Goal: Task Accomplishment & Management: Use online tool/utility

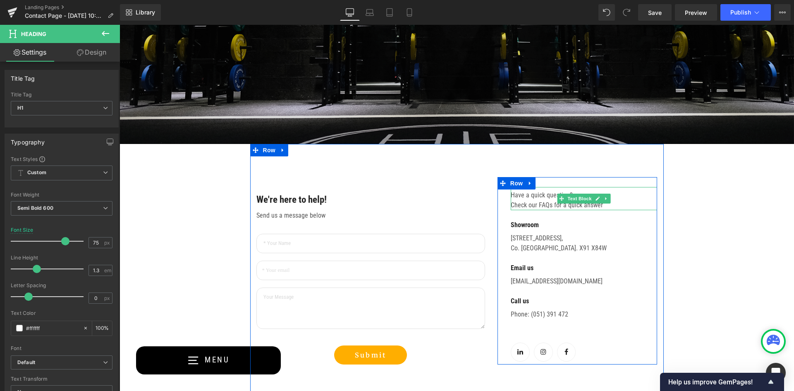
click at [545, 195] on p "Have a quick question? Check our FAQs for a quick answer" at bounding box center [584, 200] width 147 height 20
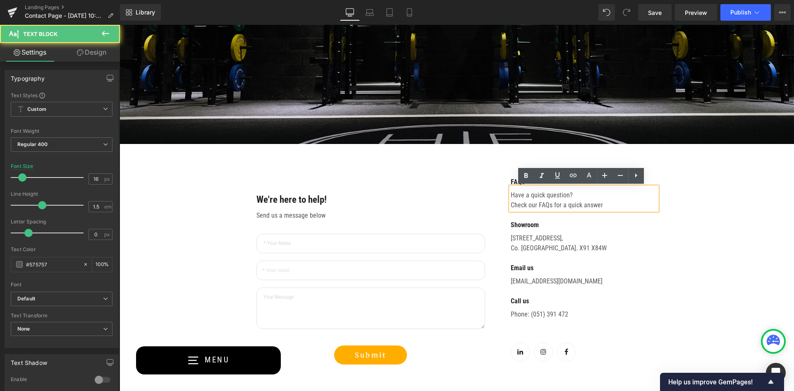
click at [618, 204] on p "Have a quick question? Check our FAQs for a quick answer" at bounding box center [584, 200] width 147 height 20
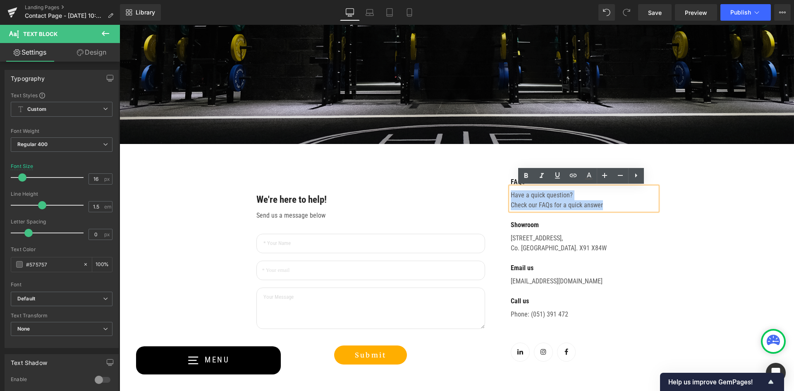
drag, startPoint x: 617, startPoint y: 205, endPoint x: 499, endPoint y: 193, distance: 118.2
click at [499, 193] on div "FAQs Text Block Have a quick question? Check our FAQs for a quick answer Text B…" at bounding box center [578, 270] width 160 height 187
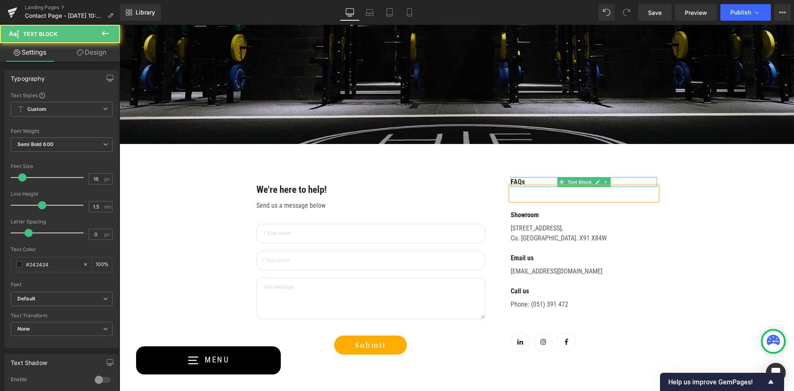
drag, startPoint x: 520, startPoint y: 184, endPoint x: 509, endPoint y: 184, distance: 11.2
click at [511, 184] on div "FAQs Text Block" at bounding box center [584, 182] width 147 height 10
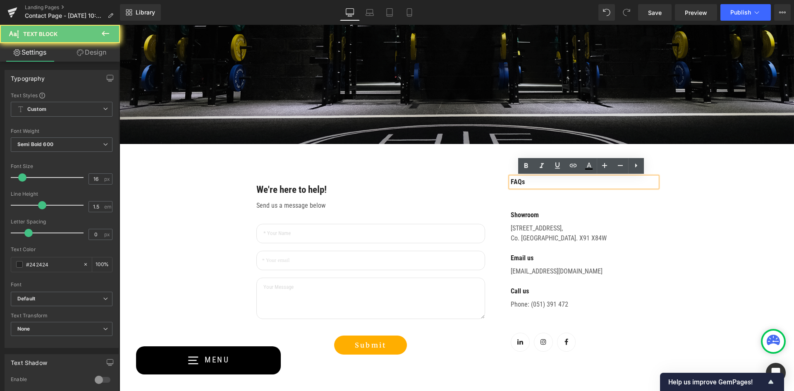
click at [528, 183] on p "FAQs" at bounding box center [584, 182] width 147 height 10
click at [637, 166] on icon at bounding box center [637, 165] width 2 height 4
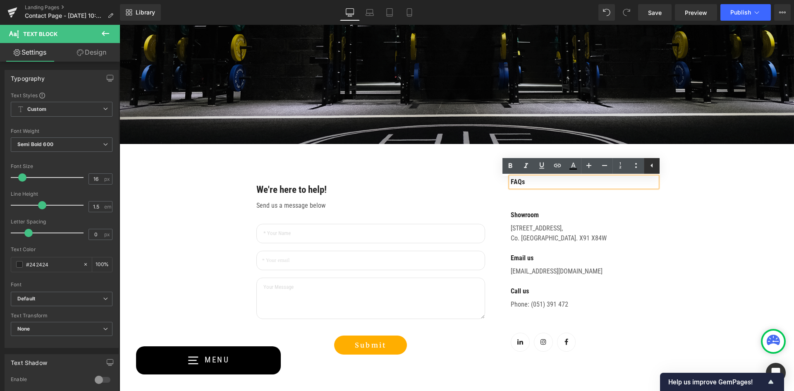
click at [650, 166] on icon at bounding box center [652, 166] width 10 height 10
click at [120, 25] on div at bounding box center [120, 25] width 0 height 0
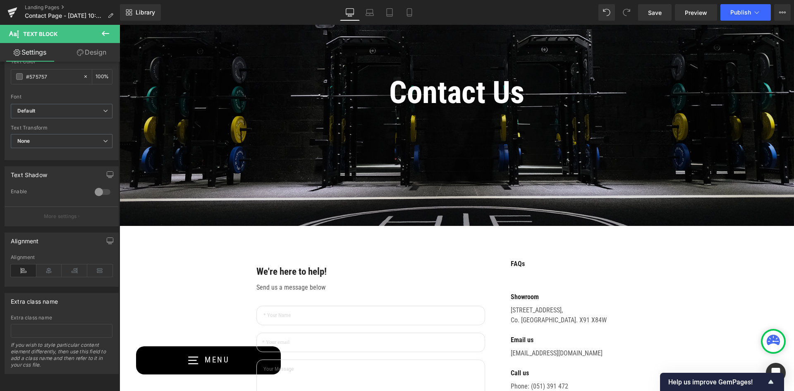
scroll to position [99, 0]
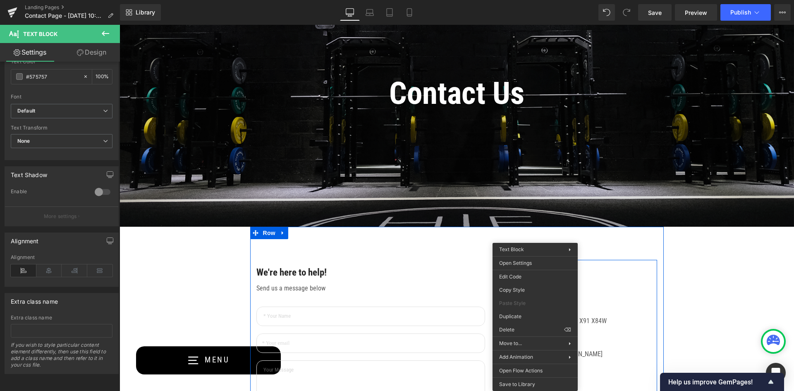
click at [601, 276] on div "Text Block" at bounding box center [584, 276] width 147 height 13
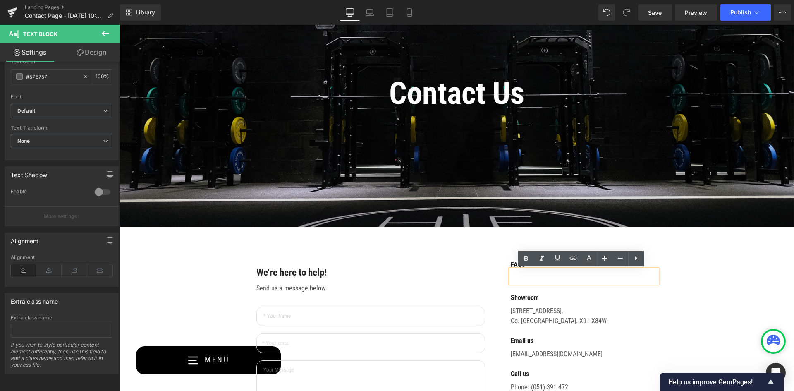
click at [592, 277] on p at bounding box center [584, 278] width 147 height 10
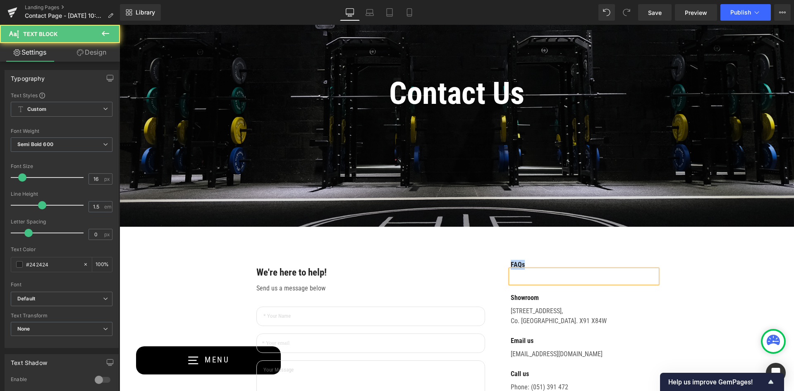
drag, startPoint x: 531, startPoint y: 264, endPoint x: 499, endPoint y: 264, distance: 31.9
click at [499, 264] on div "FAQs Text Block Text Block Showroom Text [STREET_ADDRESS]. [GEOGRAPHIC_DATA]. X…" at bounding box center [578, 349] width 160 height 178
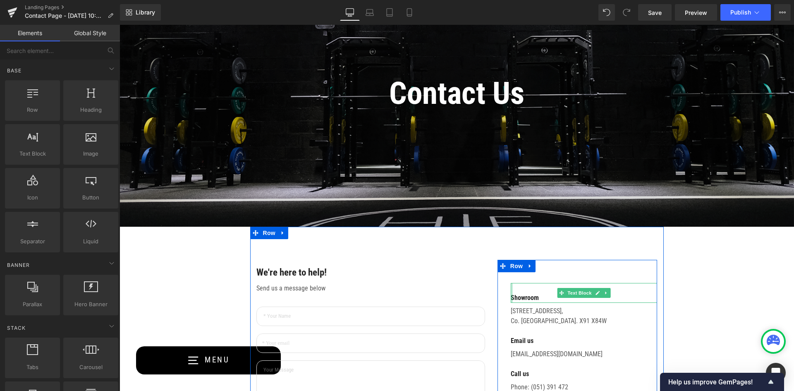
click at [511, 297] on div at bounding box center [512, 293] width 2 height 20
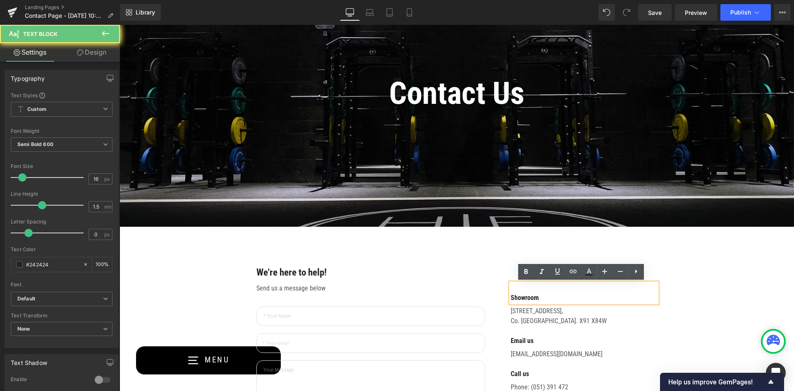
click at [511, 297] on p "Showroom" at bounding box center [584, 298] width 147 height 10
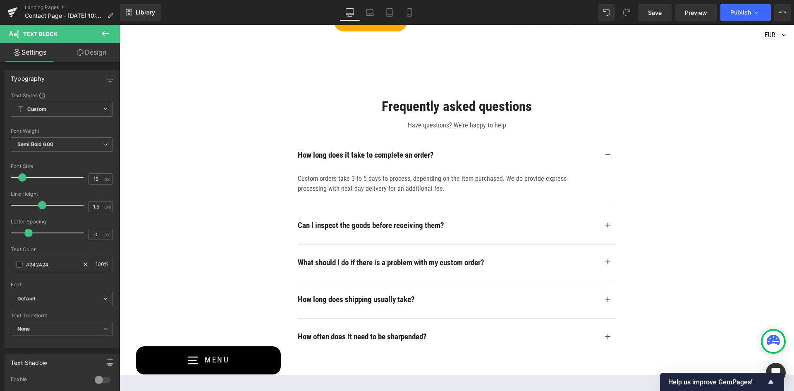
scroll to position [513, 0]
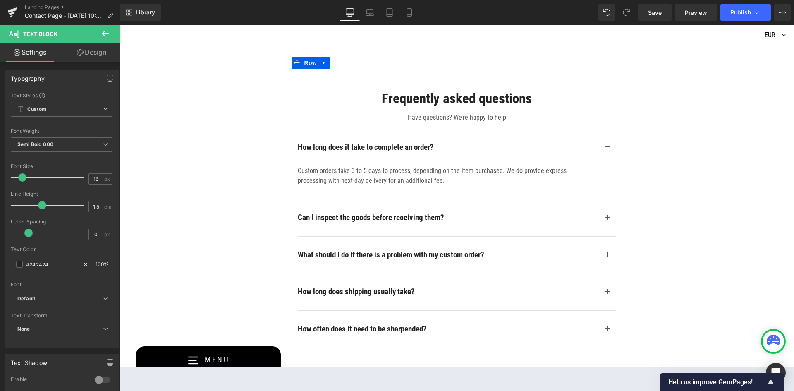
click at [487, 73] on div "Frequently asked questions Heading Have questions? We’re happy to help Text Blo…" at bounding box center [457, 212] width 331 height 310
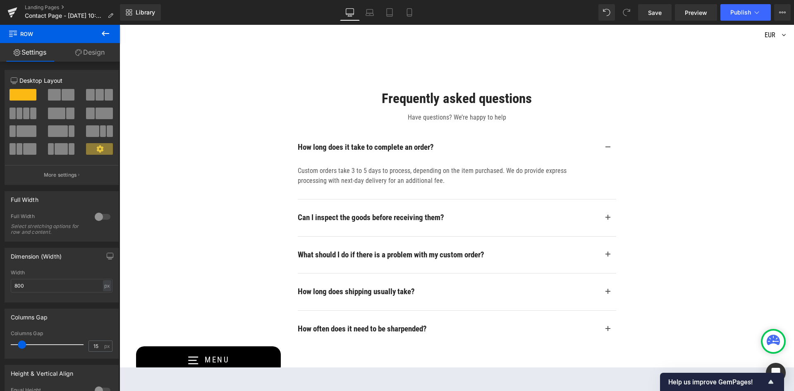
click at [326, 67] on div "Frequently asked questions Heading Have questions? We’re happy to help Text Blo…" at bounding box center [457, 212] width 331 height 310
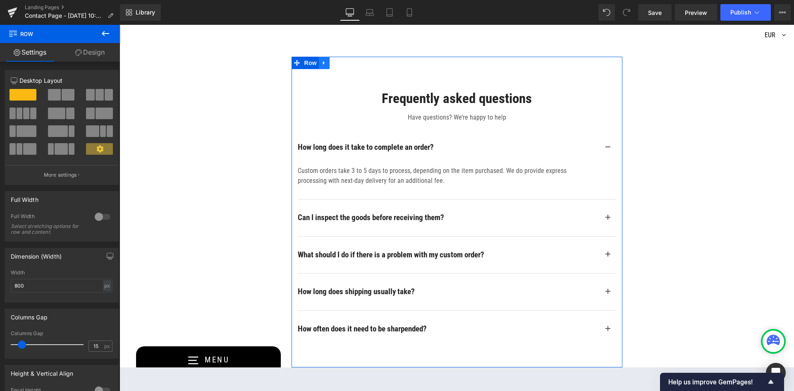
click at [323, 65] on icon at bounding box center [325, 63] width 6 height 6
click at [343, 62] on icon at bounding box center [346, 63] width 6 height 6
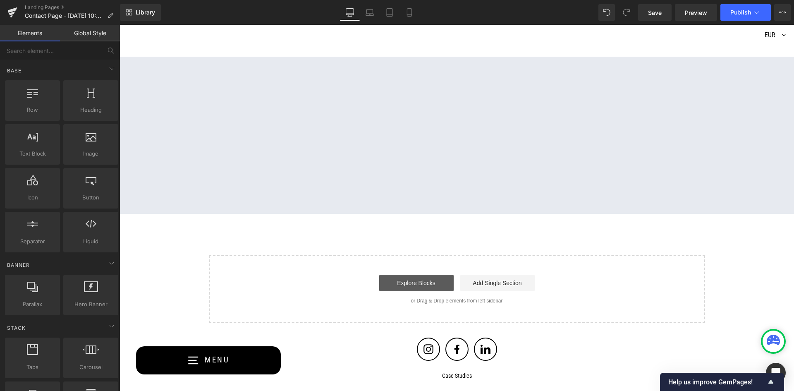
click at [399, 278] on link "Explore Blocks" at bounding box center [416, 283] width 74 height 17
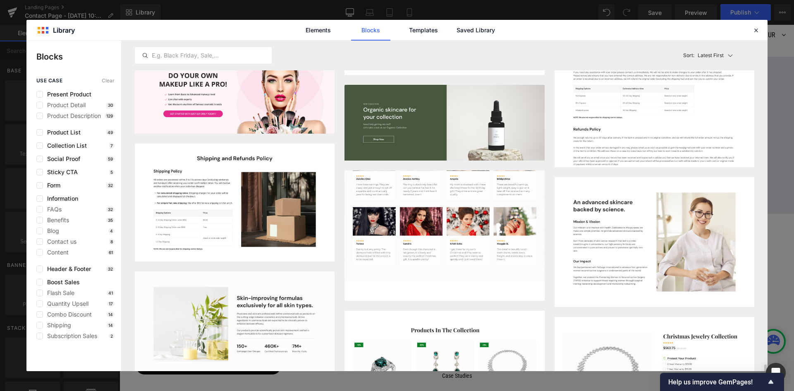
scroll to position [1822, 0]
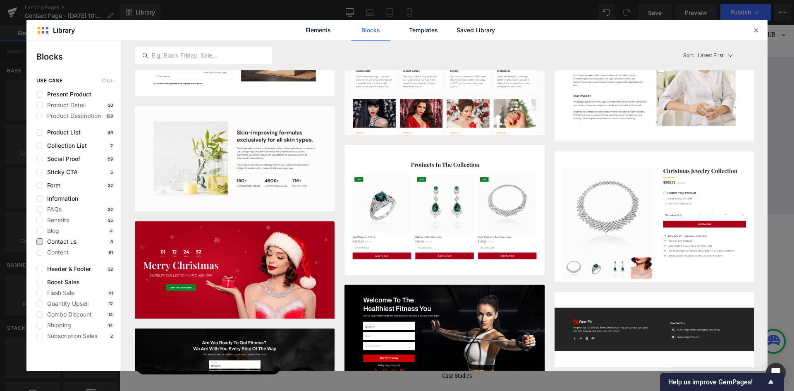
click at [58, 243] on span "Contact us" at bounding box center [60, 241] width 34 height 7
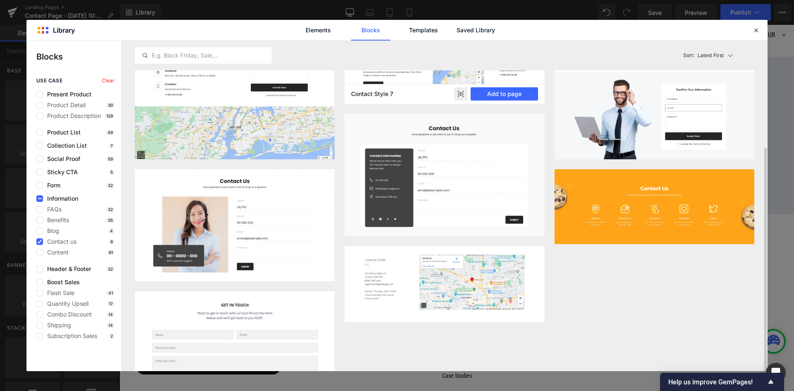
scroll to position [83, 0]
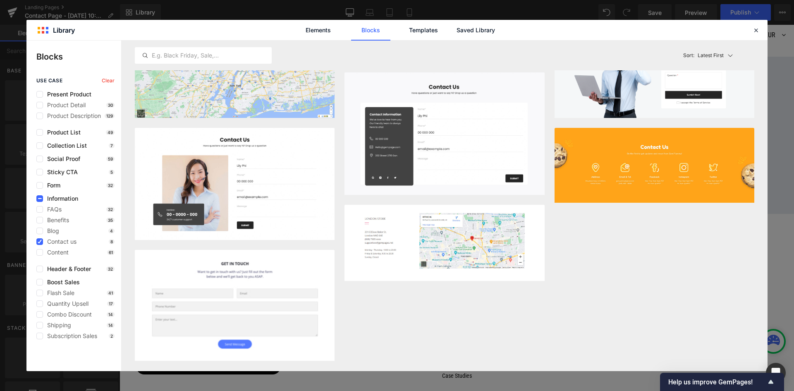
click at [52, 202] on span "Information" at bounding box center [60, 198] width 35 height 7
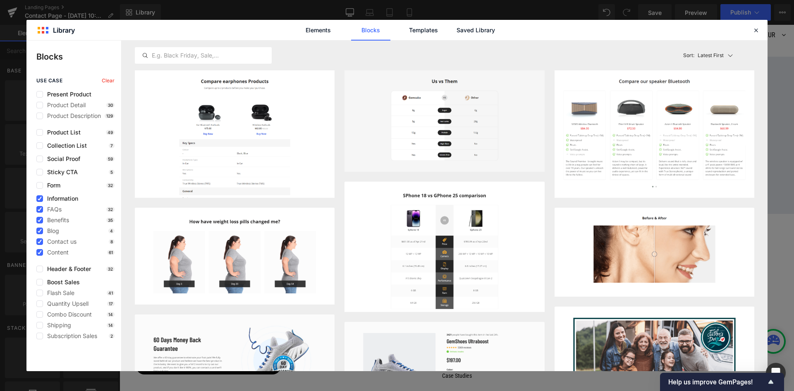
click at [51, 197] on span "Information" at bounding box center [60, 198] width 35 height 7
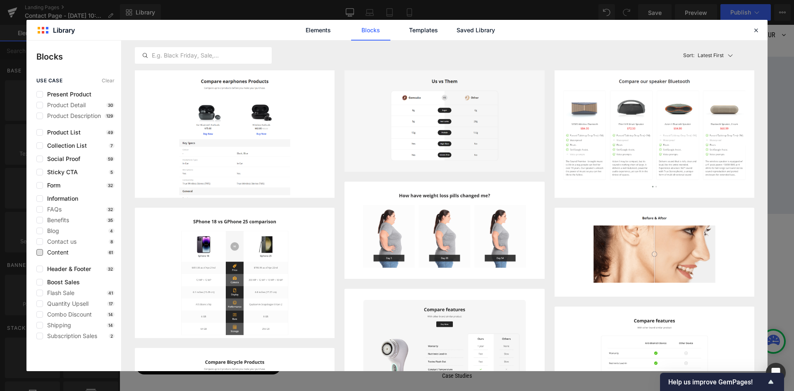
click at [55, 252] on span "Content" at bounding box center [56, 252] width 26 height 7
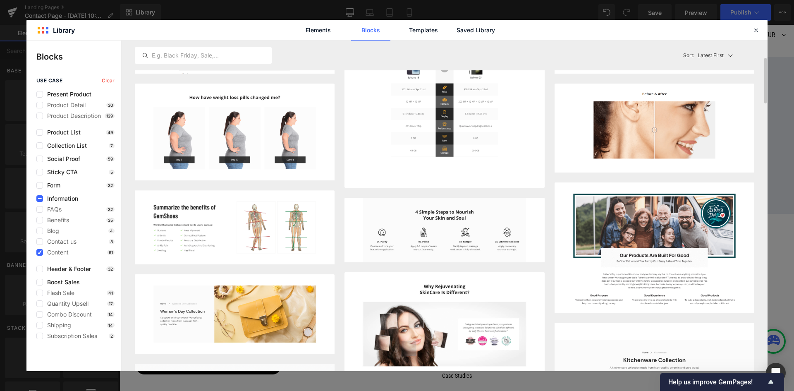
scroll to position [0, 0]
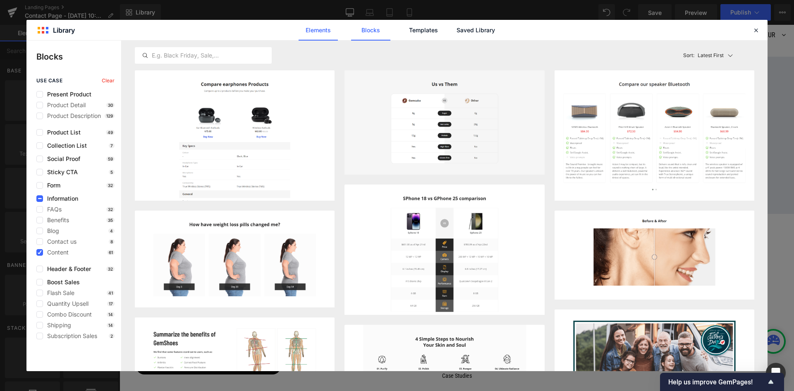
click at [318, 28] on link "Elements" at bounding box center [318, 30] width 39 height 21
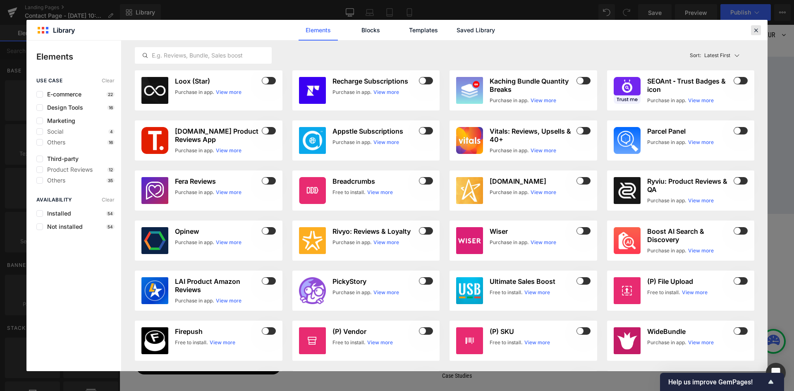
click at [754, 30] on icon at bounding box center [756, 29] width 7 height 7
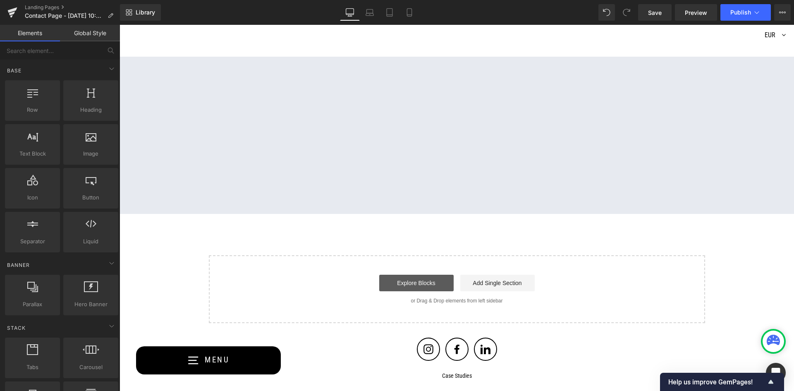
click at [434, 283] on link "Explore Blocks" at bounding box center [416, 283] width 74 height 17
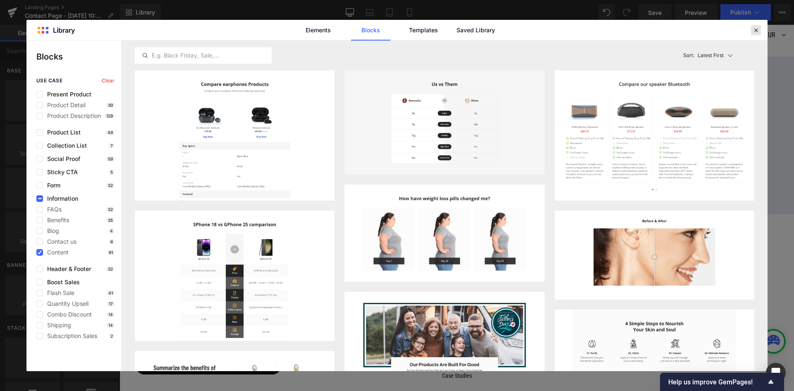
click at [758, 31] on icon at bounding box center [756, 29] width 7 height 7
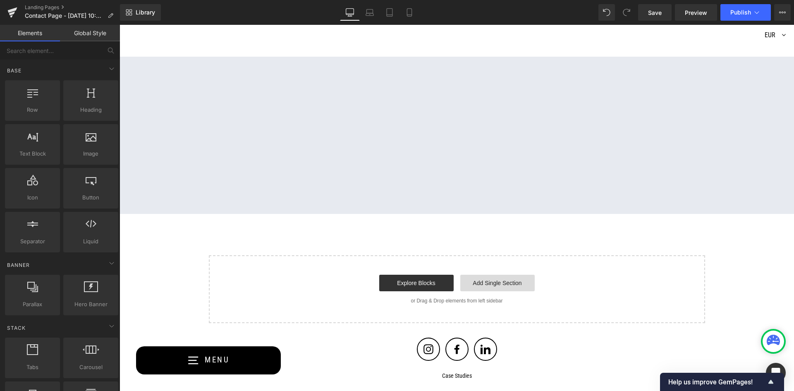
click at [498, 280] on link "Add Single Section" at bounding box center [498, 283] width 74 height 17
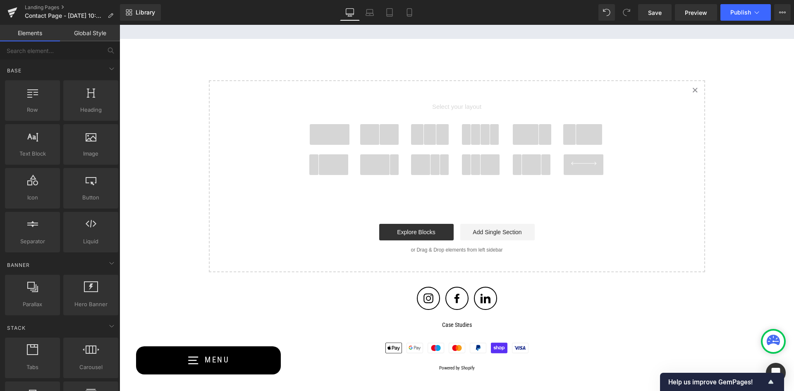
scroll to position [678, 0]
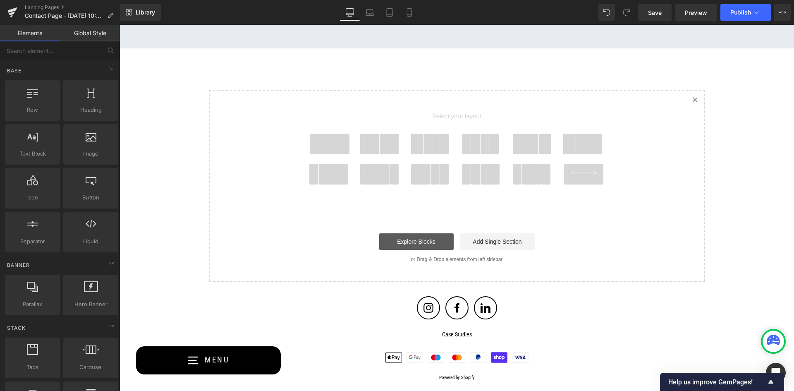
click at [424, 243] on link "Explore Blocks" at bounding box center [416, 241] width 74 height 17
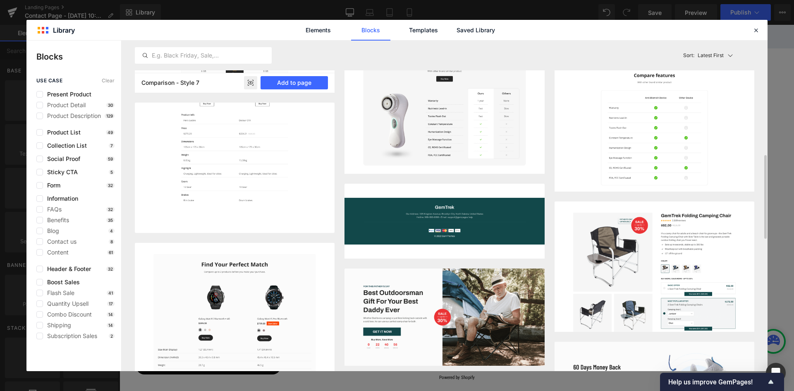
scroll to position [455, 0]
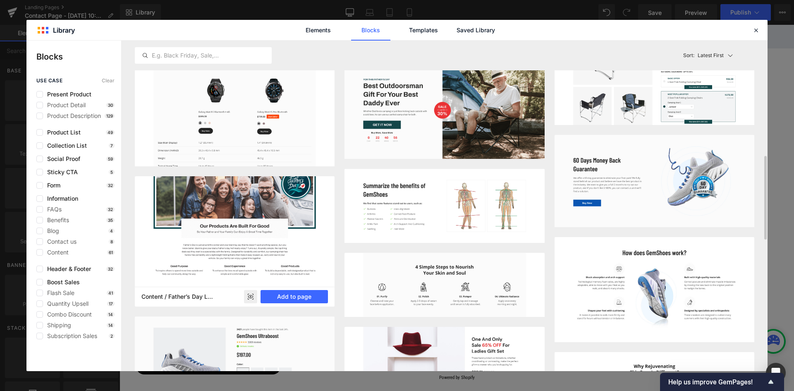
click at [251, 212] on img at bounding box center [235, 220] width 200 height 134
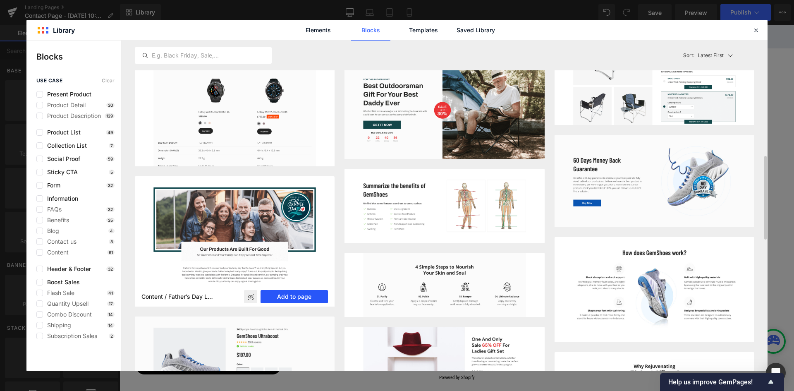
click at [280, 295] on button "Add to page" at bounding box center [294, 296] width 67 height 13
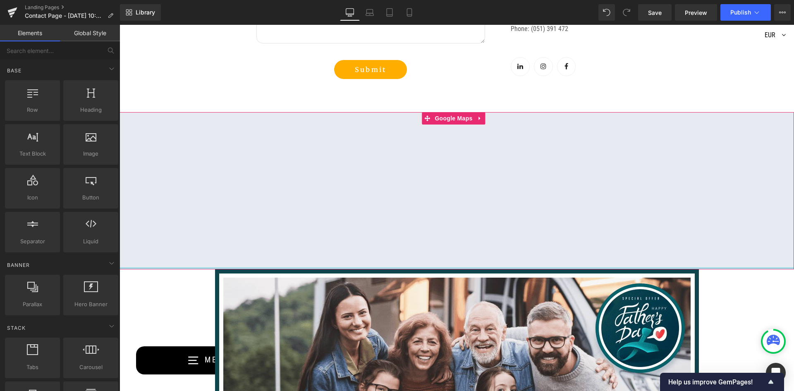
scroll to position [454, 0]
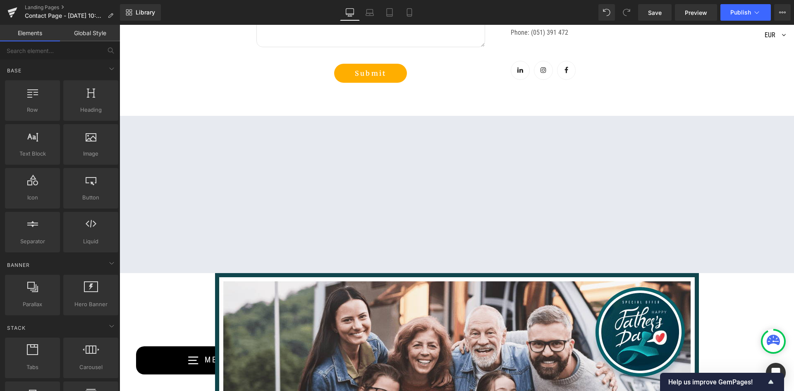
click at [208, 98] on div "Contact Us Heading Text Block Row Hero Banner 216px We're here to help! Text Bl…" at bounding box center [457, 246] width 675 height 1243
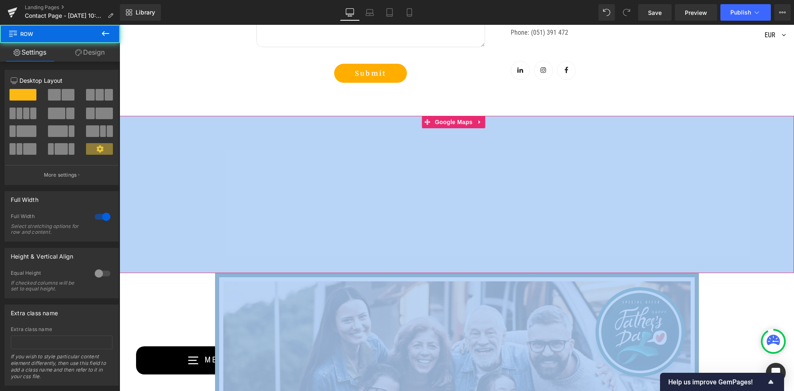
drag, startPoint x: 170, startPoint y: 284, endPoint x: 172, endPoint y: 271, distance: 13.3
click at [172, 271] on div "Contact Us Heading Text Block Row Hero Banner 216px We're here to help! Text Bl…" at bounding box center [457, 246] width 675 height 1243
click at [151, 281] on icon at bounding box center [152, 280] width 2 height 4
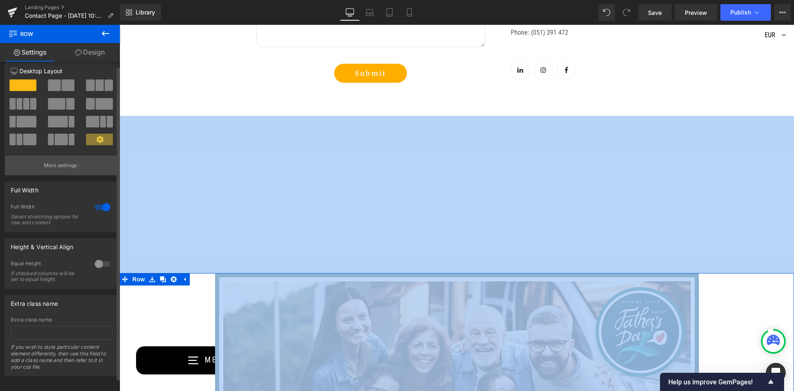
scroll to position [18, 0]
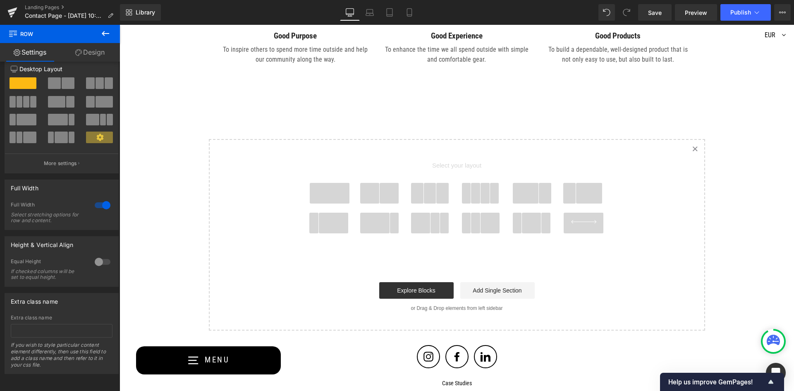
click at [693, 146] on icon "Created with Sketch." at bounding box center [695, 148] width 5 height 5
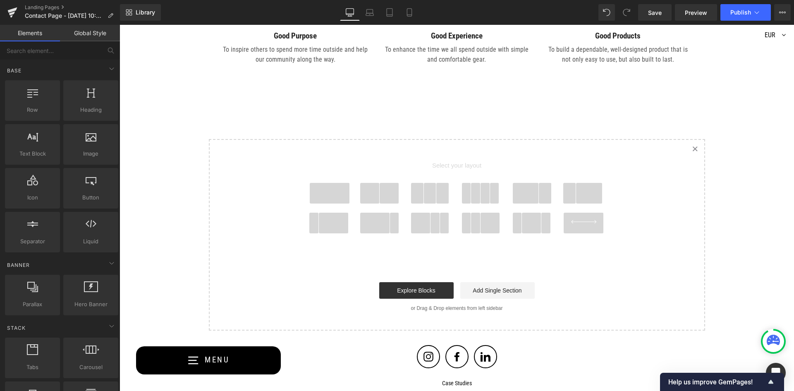
scroll to position [968, 0]
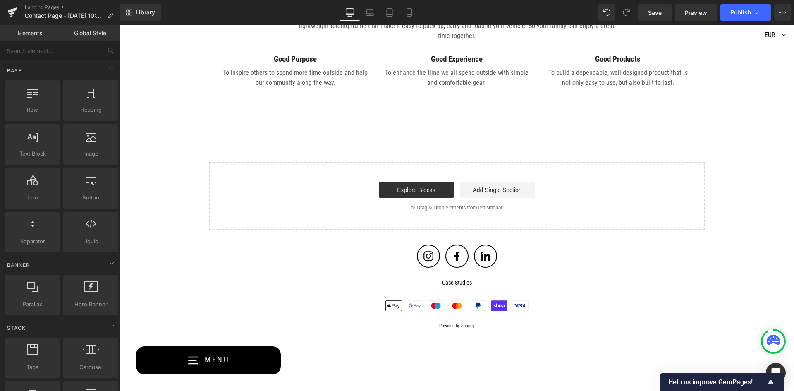
click at [650, 184] on div "Explore Blocks Add Single Section" at bounding box center [457, 190] width 470 height 17
drag, startPoint x: 214, startPoint y: 208, endPoint x: 245, endPoint y: 207, distance: 30.6
click at [217, 207] on div "Start building your page Explore Blocks Add Single Section or Drag & Drop eleme…" at bounding box center [457, 196] width 495 height 66
drag, startPoint x: 282, startPoint y: 214, endPoint x: 283, endPoint y: 220, distance: 5.9
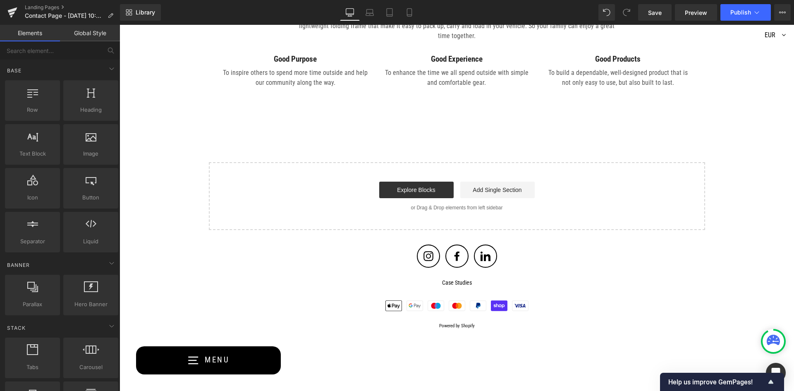
click at [282, 215] on div "Start building your page Explore Blocks Add Single Section or Drag & Drop eleme…" at bounding box center [457, 196] width 495 height 66
click at [300, 200] on div "Start building your page Explore Blocks Add Single Section or Drag & Drop eleme…" at bounding box center [457, 196] width 495 height 66
drag, startPoint x: 299, startPoint y: 200, endPoint x: 490, endPoint y: 176, distance: 192.7
click at [490, 175] on div "Start building your page Explore Blocks Add Single Section or Drag & Drop eleme…" at bounding box center [457, 196] width 495 height 66
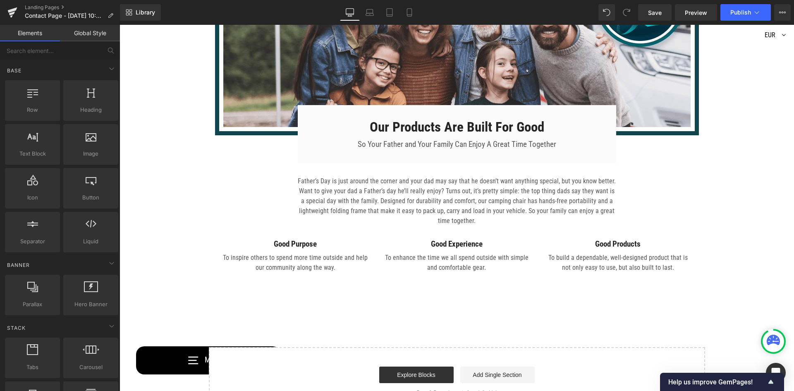
scroll to position [803, 0]
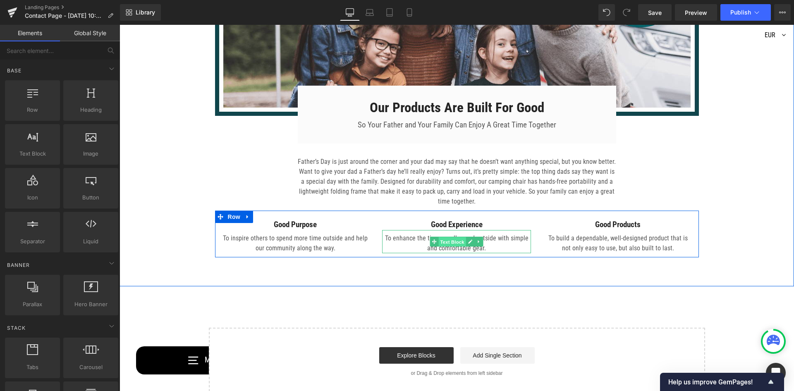
click at [443, 243] on span "Text Block" at bounding box center [452, 242] width 27 height 10
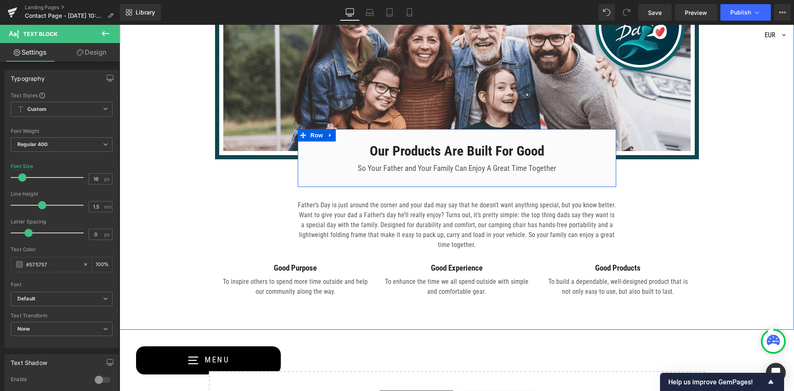
scroll to position [637, 0]
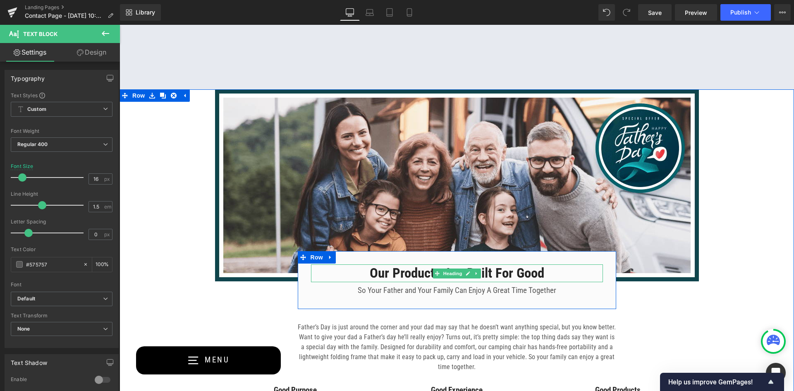
click at [420, 272] on h3 "Our Products Are Built For Good" at bounding box center [457, 273] width 292 height 18
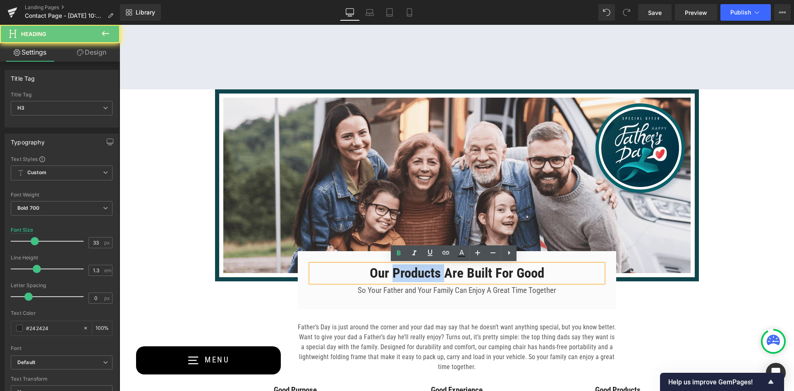
click at [420, 272] on h3 "Our Products Are Built For Good" at bounding box center [457, 273] width 292 height 18
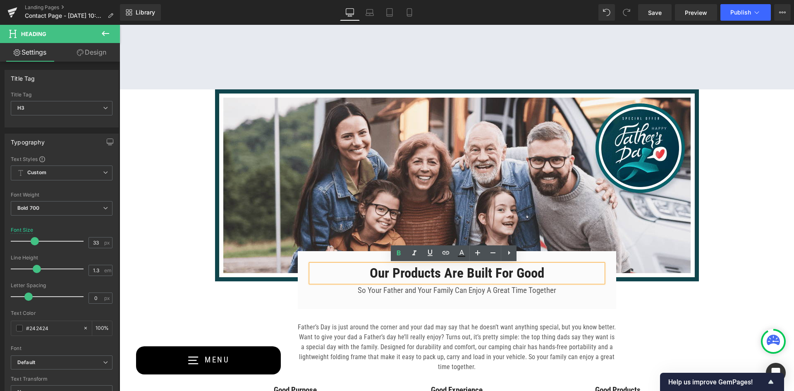
click at [558, 273] on h3 "Our Products Are Built For Good" at bounding box center [457, 273] width 292 height 18
drag, startPoint x: 564, startPoint y: 274, endPoint x: 326, endPoint y: 275, distance: 237.5
click at [326, 275] on h3 "Our Products Are Built For Good" at bounding box center [457, 273] width 292 height 18
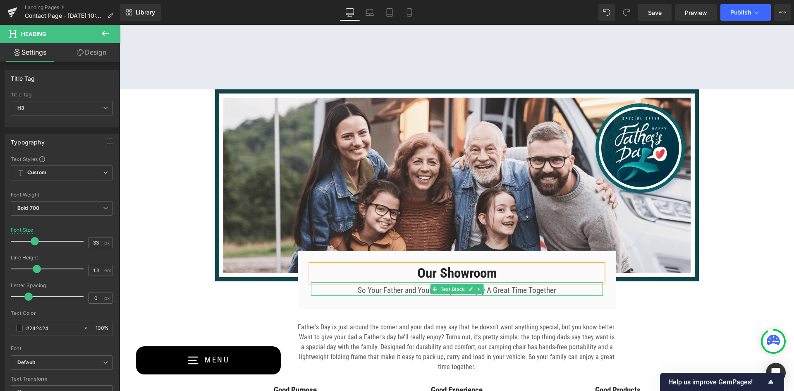
click at [413, 290] on p "So Your Father and Your Family Can Enjoy A Great Time Together" at bounding box center [457, 291] width 292 height 10
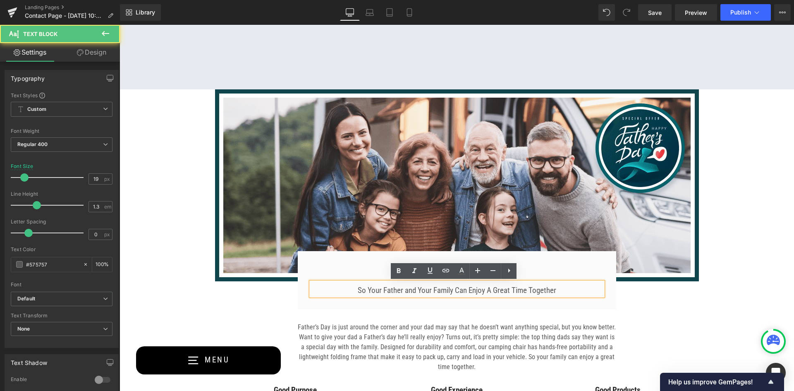
click at [434, 291] on p "So Your Father and Your Family Can Enjoy A Great Time Together" at bounding box center [457, 291] width 292 height 10
click at [438, 293] on p "So Your Father and Your Family Can Enjoy A Great Time Together" at bounding box center [457, 291] width 292 height 10
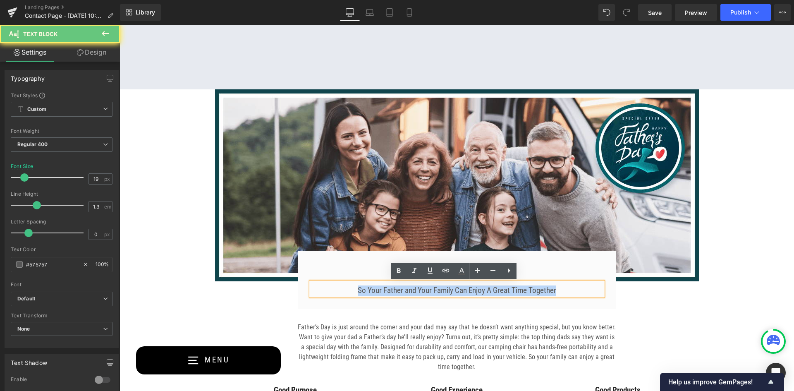
click at [438, 293] on p "So Your Father and Your Family Can Enjoy A Great Time Together" at bounding box center [457, 291] width 292 height 10
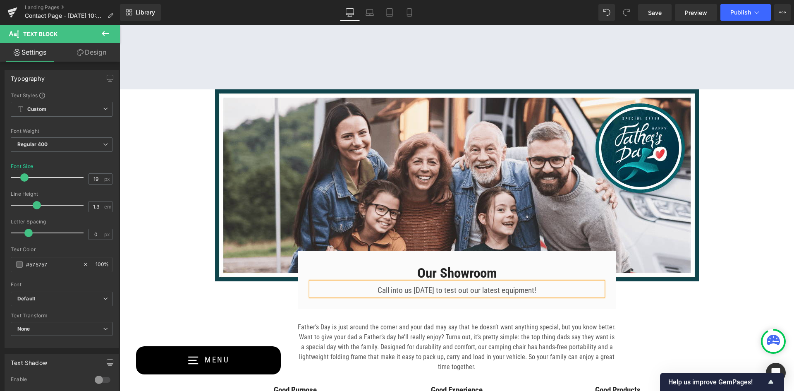
click at [696, 307] on div "Image Our Showroom Heading Call into us [DATE] to test out our latest equipment…" at bounding box center [457, 255] width 497 height 333
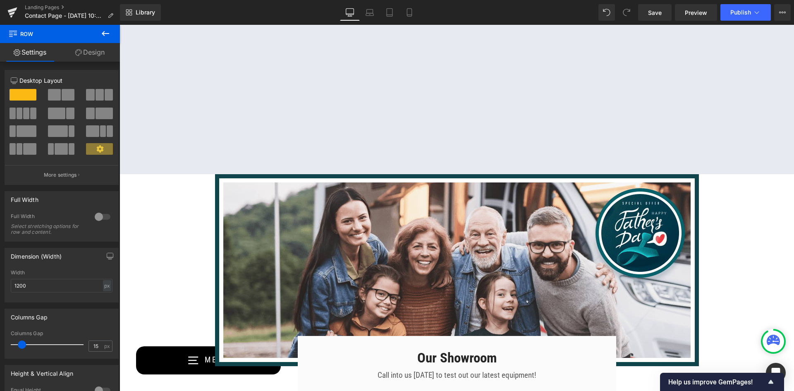
scroll to position [554, 0]
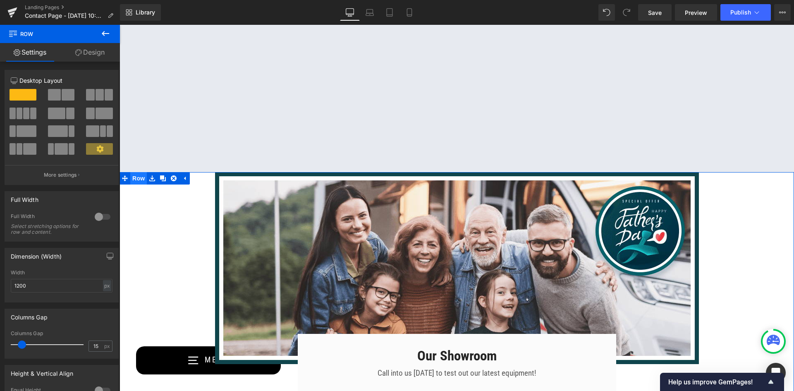
click at [131, 180] on span "Row" at bounding box center [138, 178] width 17 height 12
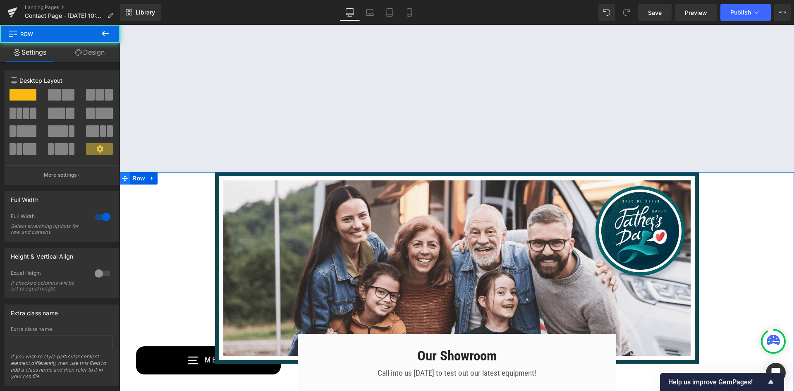
click at [122, 179] on icon at bounding box center [125, 178] width 6 height 6
click at [180, 195] on div "Image Our Showroom Heading Call into us [DATE] to test out our latest equipment…" at bounding box center [457, 340] width 675 height 337
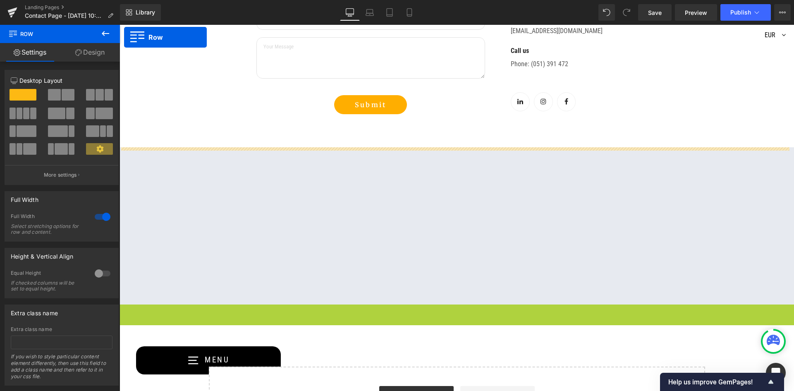
scroll to position [372, 0]
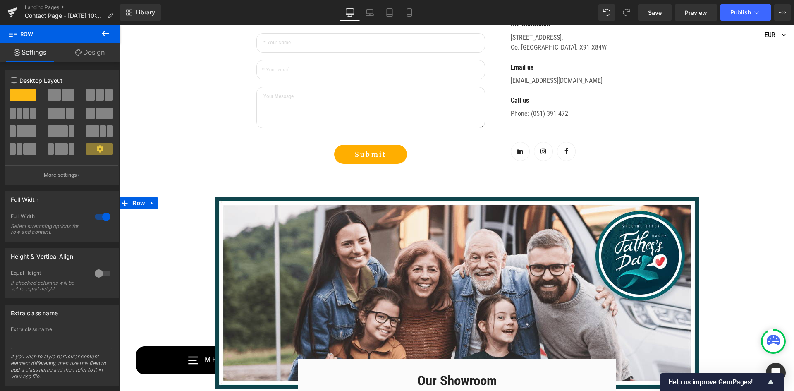
click at [190, 163] on div "Contact Us Heading Text Block Row Hero Banner 216px We're here to help! Text Bl…" at bounding box center [457, 266] width 675 height 1120
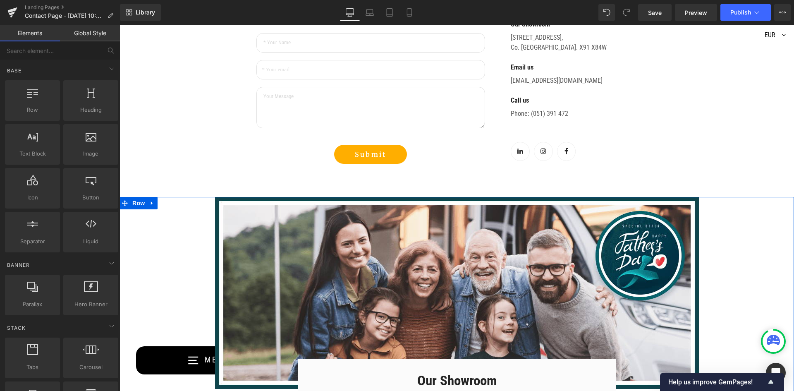
click at [191, 131] on div "Contact Us Heading Text Block Row Hero Banner 216px We're here to help! Text Bl…" at bounding box center [457, 266] width 675 height 1120
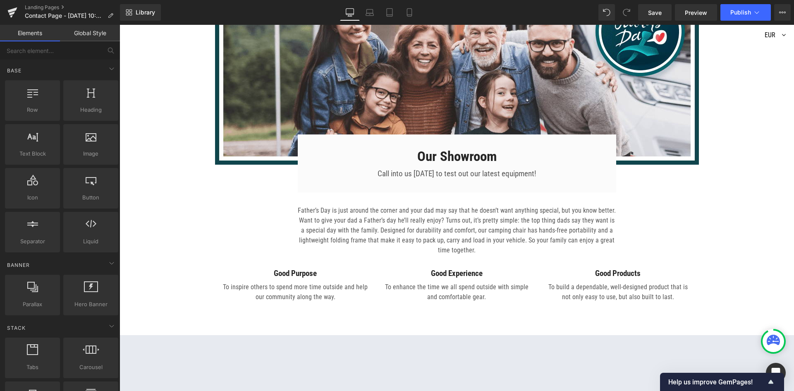
scroll to position [596, 0]
click at [380, 222] on p "Father’s Day is just around the corner and your dad may say that he doesn’t wan…" at bounding box center [457, 231] width 319 height 50
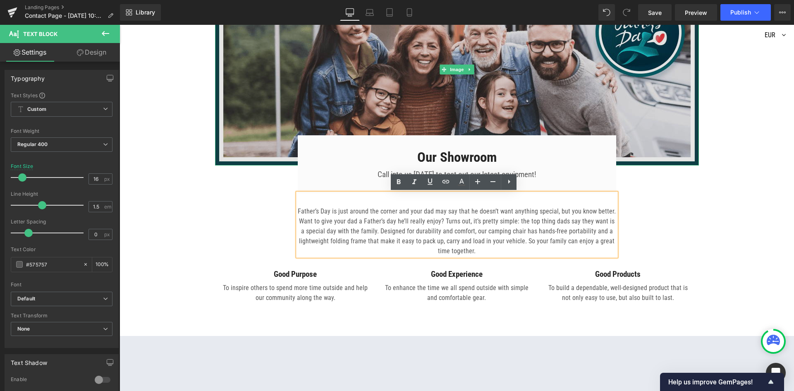
click at [402, 89] on img at bounding box center [457, 70] width 484 height 192
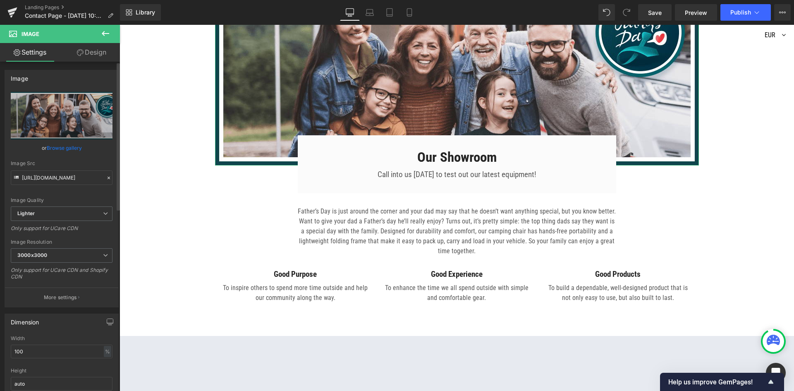
click at [60, 148] on link "Browse gallery" at bounding box center [64, 148] width 35 height 14
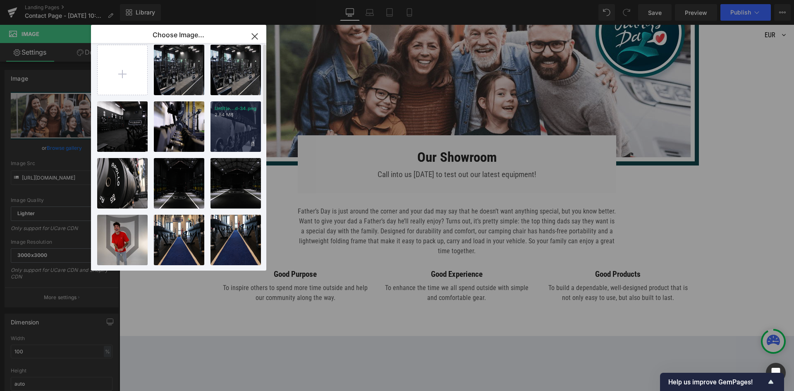
scroll to position [0, 0]
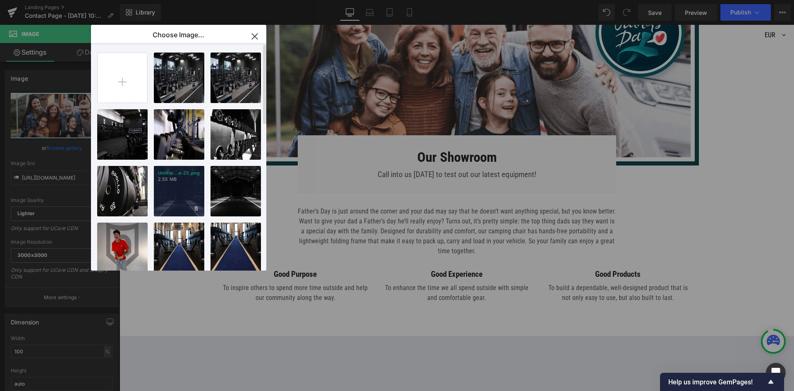
click at [182, 186] on div "Untitle...d-22.png 2.55 MB" at bounding box center [179, 191] width 50 height 50
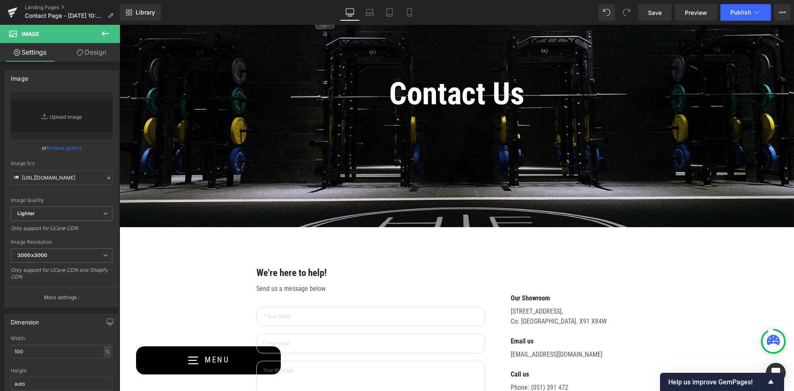
scroll to position [99, 0]
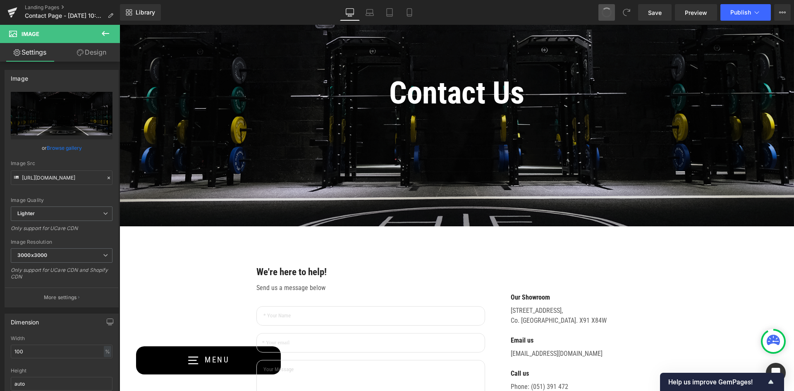
type input "[URL][DOMAIN_NAME]"
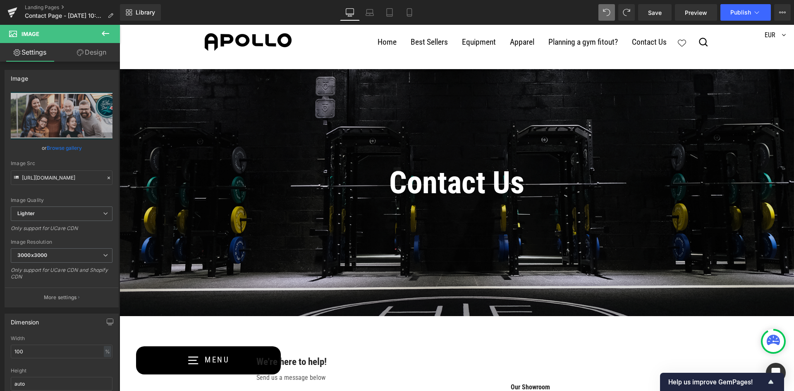
scroll to position [7, 0]
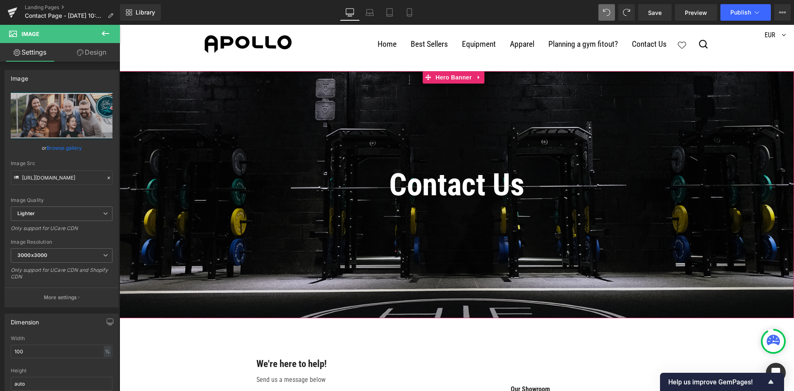
click at [237, 179] on span "Contact Us Heading Text Block Row" at bounding box center [457, 190] width 675 height 77
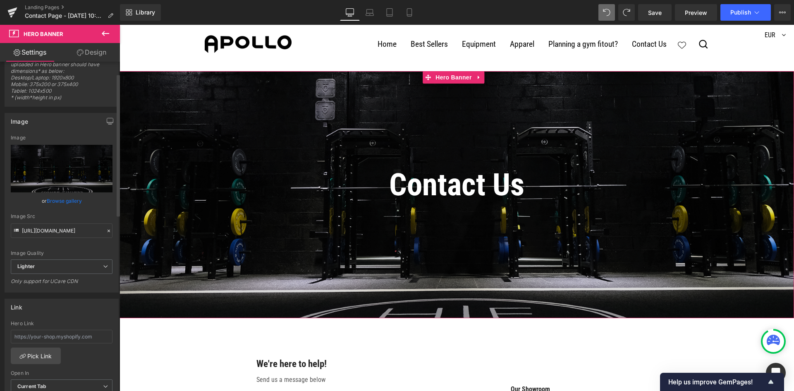
scroll to position [83, 0]
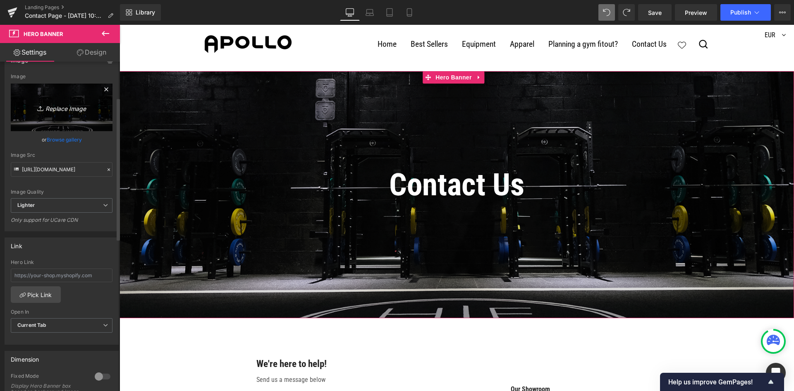
click at [58, 113] on link "Replace Image" at bounding box center [62, 108] width 102 height 48
click at [66, 138] on link "Browse gallery" at bounding box center [64, 139] width 35 height 14
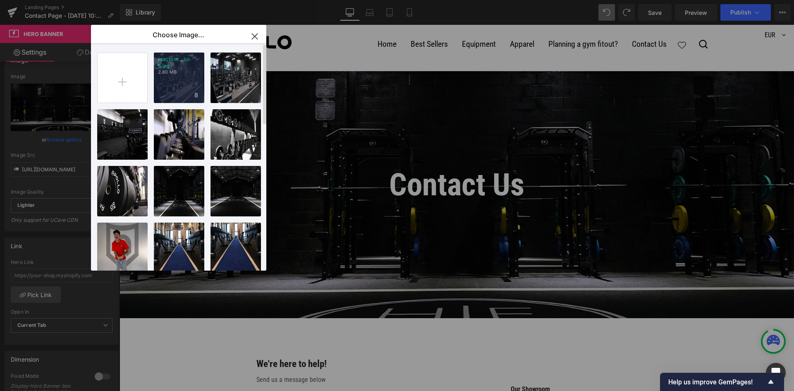
click at [178, 78] on div "PMC1015...50-5.jpg 2.80 MB" at bounding box center [179, 78] width 50 height 50
type input "[URL][DOMAIN_NAME]"
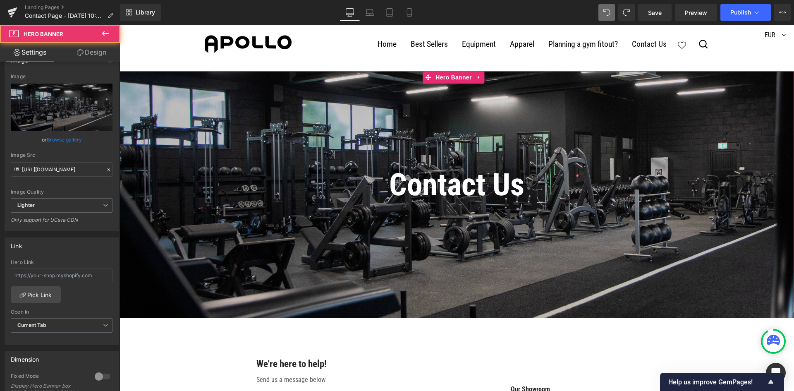
click at [178, 78] on div at bounding box center [457, 194] width 675 height 247
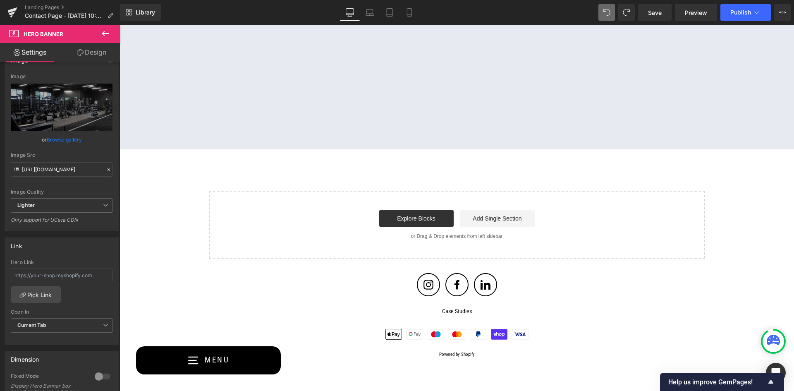
scroll to position [968, 0]
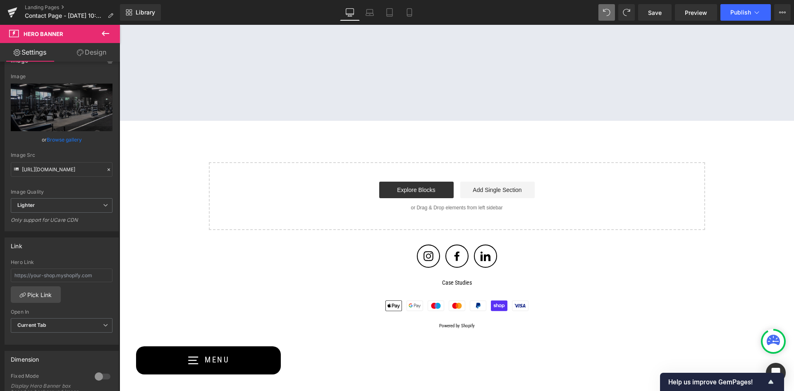
click at [217, 190] on div "Start building your page Explore Blocks Add Single Section or Drag & Drop eleme…" at bounding box center [457, 196] width 495 height 66
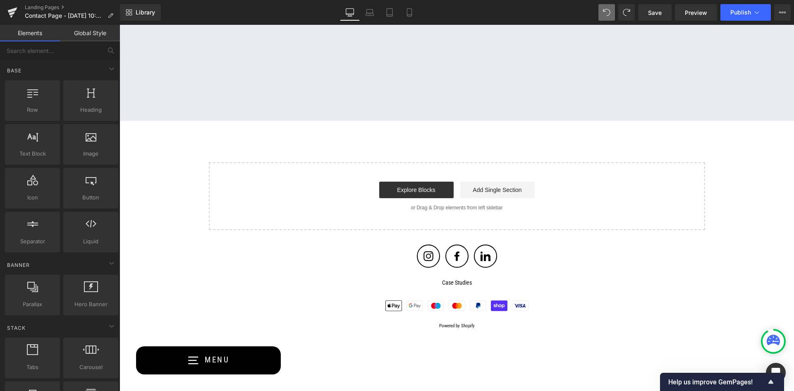
click at [87, 36] on link "Global Style" at bounding box center [90, 33] width 60 height 17
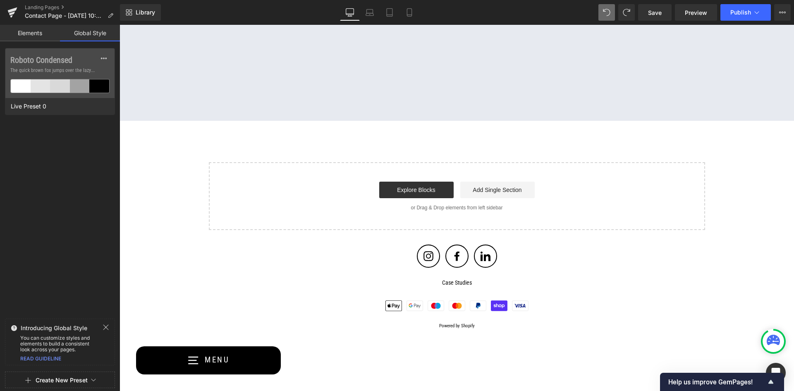
click at [37, 33] on link "Elements" at bounding box center [30, 33] width 60 height 17
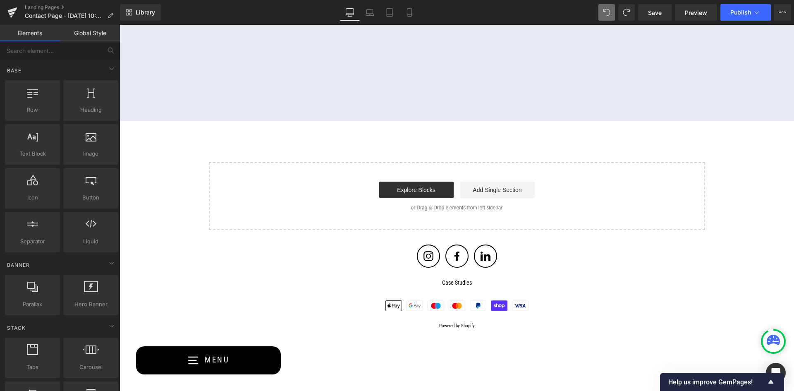
click at [485, 211] on div "Start building your page Explore Blocks Add Single Section or Drag & Drop eleme…" at bounding box center [457, 196] width 495 height 66
click at [499, 191] on link "Add Single Section" at bounding box center [498, 190] width 74 height 17
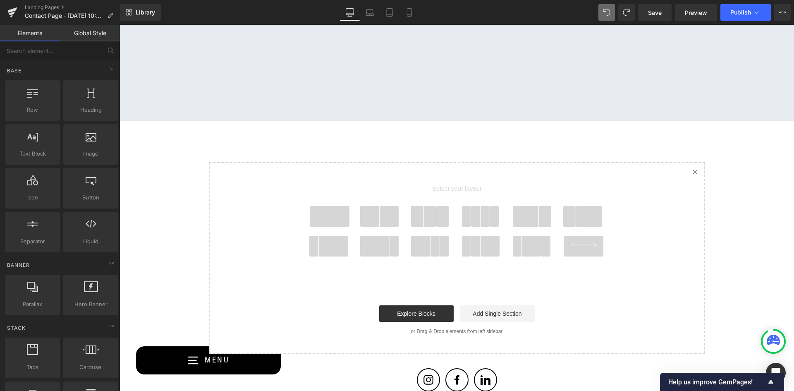
click at [319, 219] on span at bounding box center [330, 216] width 40 height 21
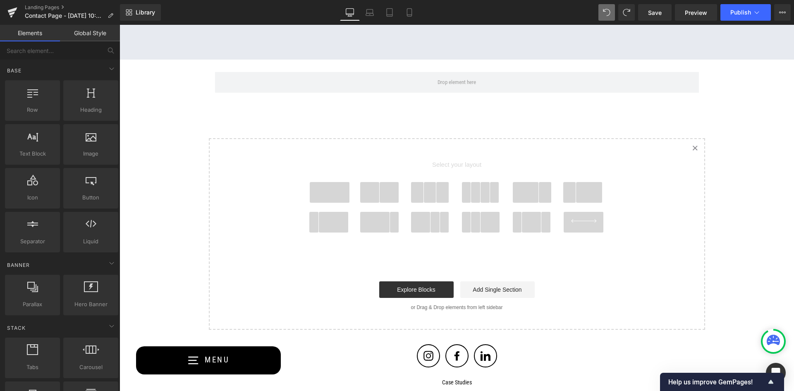
scroll to position [1031, 0]
click at [693, 145] on icon "Created with Sketch." at bounding box center [695, 146] width 5 height 5
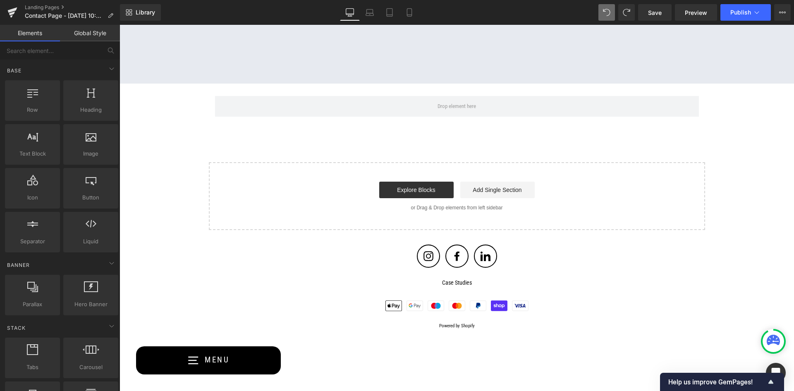
scroll to position [1006, 0]
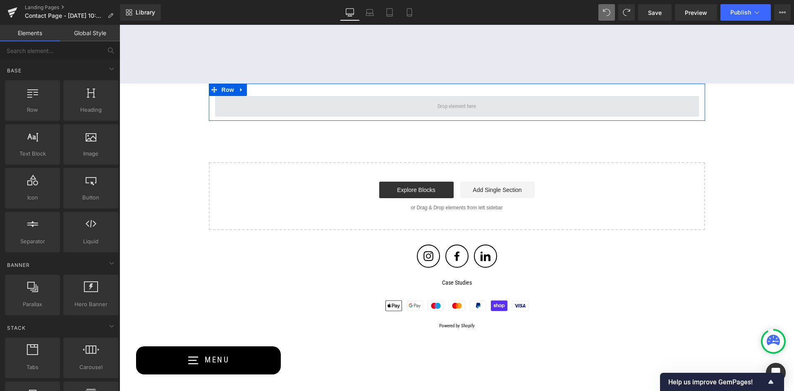
click at [467, 106] on span at bounding box center [457, 106] width 44 height 13
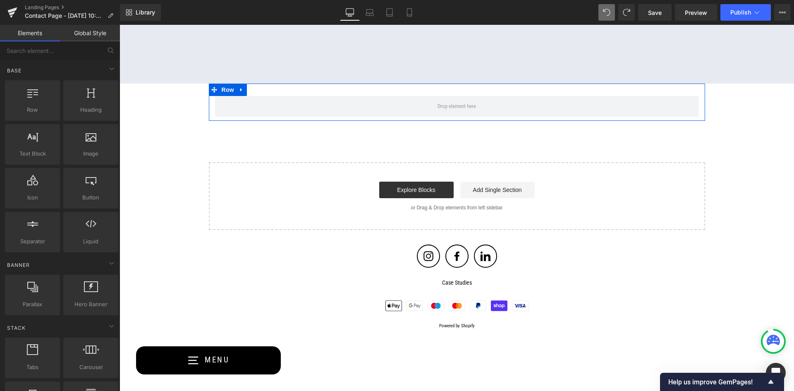
click at [241, 91] on icon at bounding box center [242, 89] width 6 height 6
click at [262, 91] on icon at bounding box center [263, 90] width 6 height 6
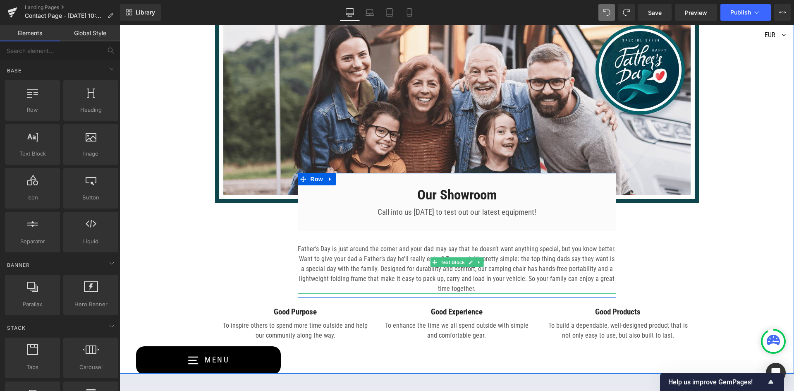
scroll to position [509, 0]
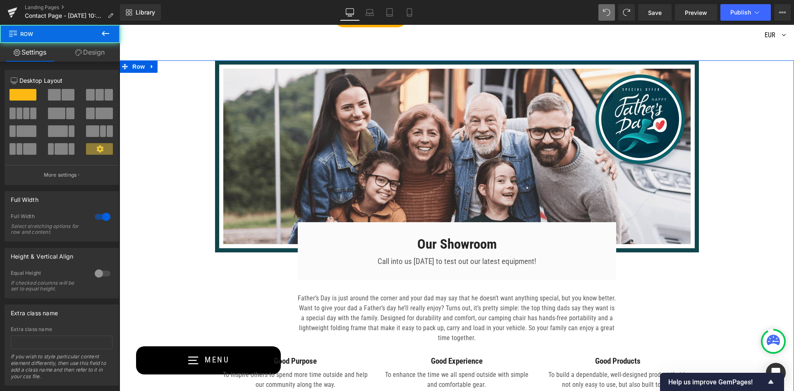
click at [158, 209] on div "Image Our Showroom Heading Call into us [DATE] to test out our latest equipment…" at bounding box center [457, 228] width 675 height 337
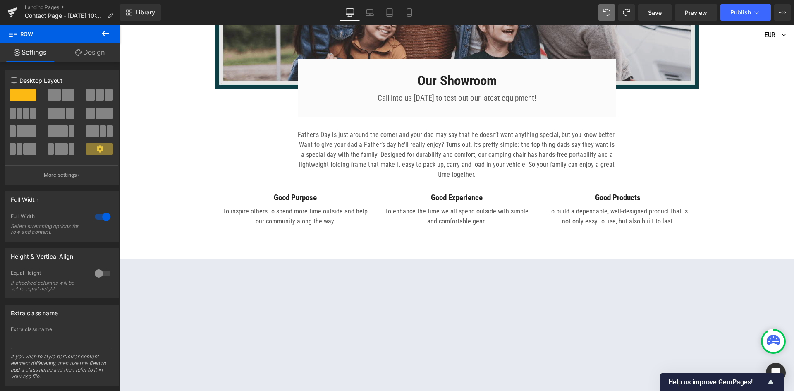
scroll to position [674, 0]
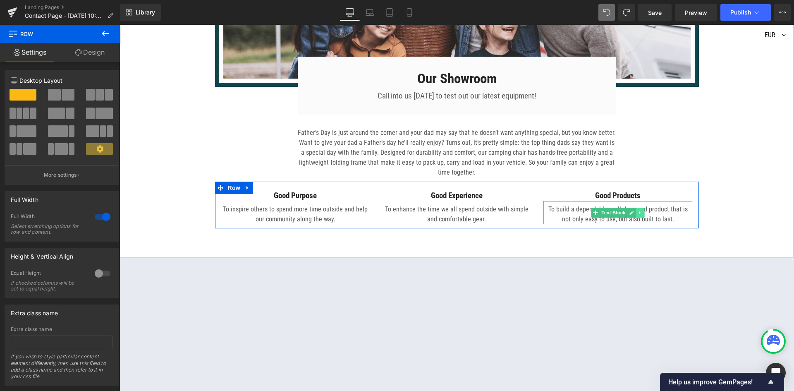
click at [640, 213] on icon at bounding box center [640, 212] width 1 height 3
click at [643, 212] on icon at bounding box center [645, 212] width 5 height 5
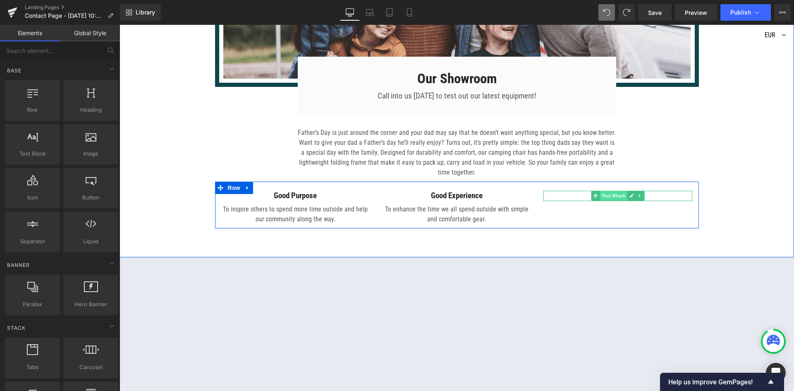
click at [611, 195] on span "Text Block" at bounding box center [613, 196] width 27 height 10
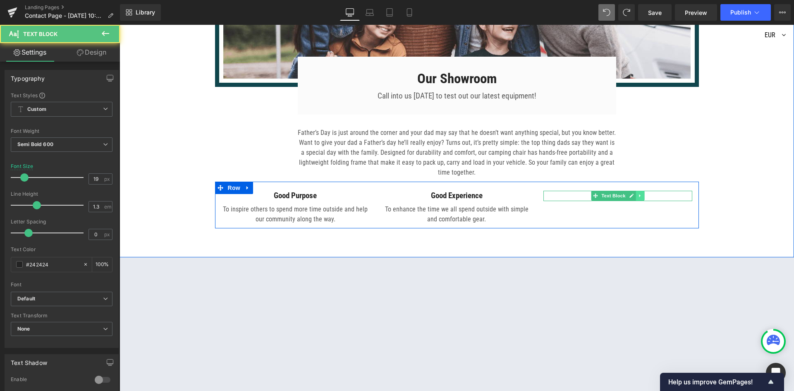
click at [639, 198] on link at bounding box center [640, 196] width 9 height 10
click at [643, 195] on icon at bounding box center [645, 196] width 5 height 5
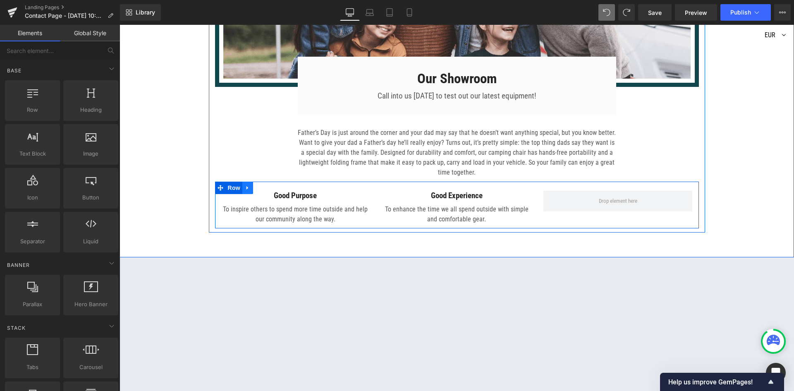
click at [247, 187] on icon at bounding box center [248, 188] width 2 height 4
click at [266, 186] on icon at bounding box center [269, 188] width 6 height 6
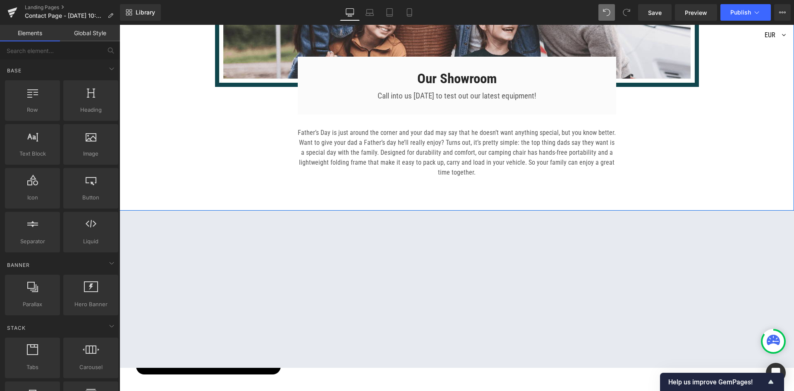
click at [139, 151] on div "Image Our Showroom Heading Call into us [DATE] to test out our latest equipment…" at bounding box center [457, 40] width 675 height 291
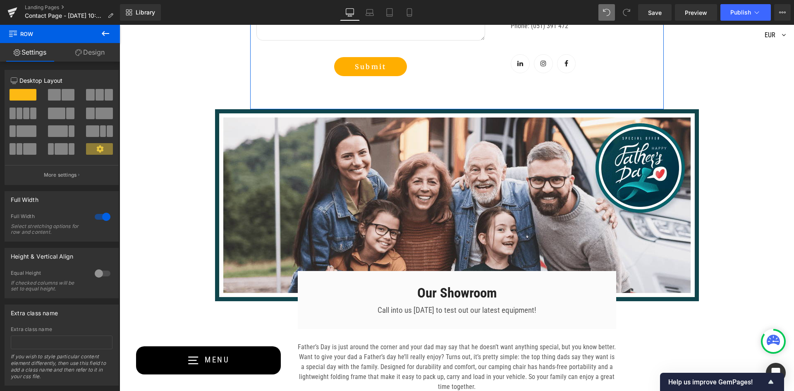
scroll to position [592, 0]
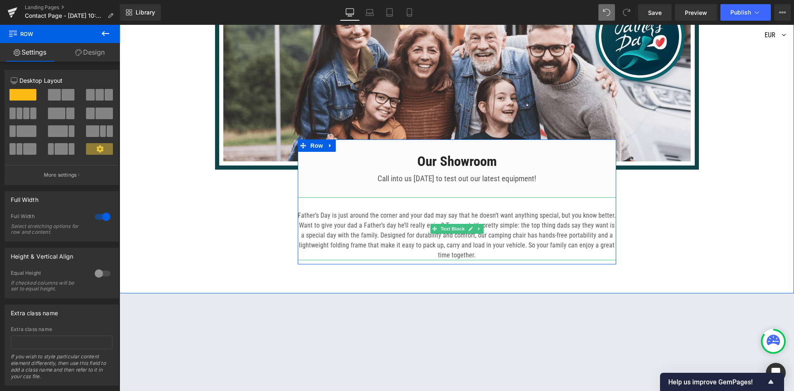
click at [382, 220] on p "Father’s Day is just around the corner and your dad may say that he doesn’t wan…" at bounding box center [457, 236] width 319 height 50
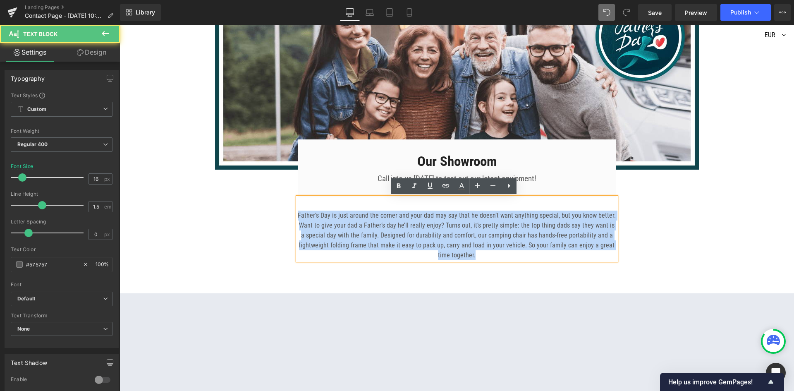
drag, startPoint x: 561, startPoint y: 259, endPoint x: 291, endPoint y: 215, distance: 272.9
click at [291, 215] on div "Image Our Showroom Heading Call into us [DATE] to test out our latest equipment…" at bounding box center [457, 121] width 497 height 287
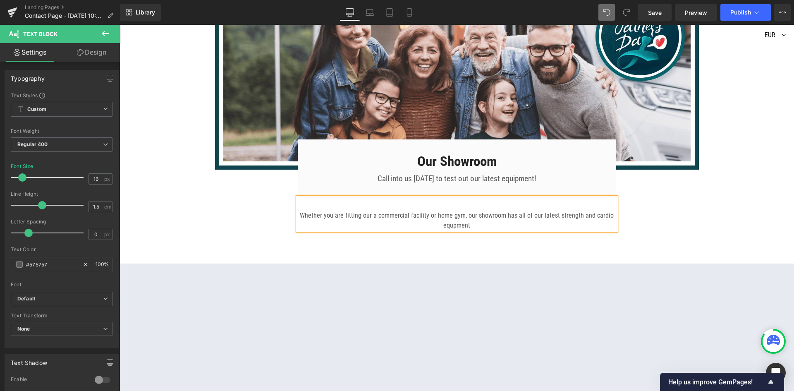
click at [467, 224] on p "Whether you are fitting our a commercial facility or home gym, our showroom has…" at bounding box center [457, 221] width 319 height 20
click at [496, 225] on p "Whether you are fitting our a commercial facility or home gym, our showroom has…" at bounding box center [457, 221] width 319 height 20
click at [703, 225] on div "Image Our Showroom Heading Call into us [DATE] to test out our latest equipment…" at bounding box center [457, 108] width 675 height 261
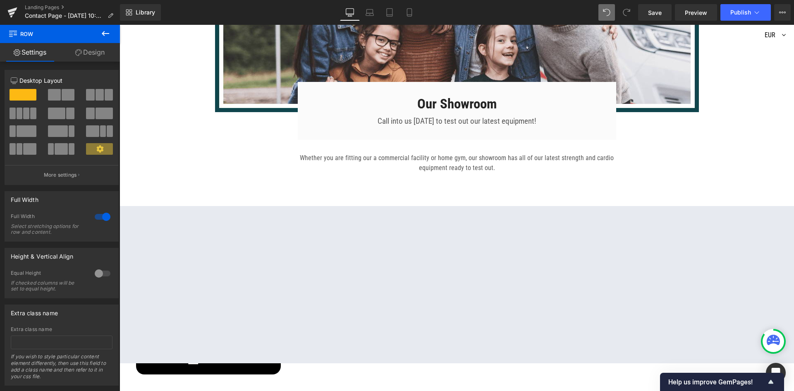
scroll to position [633, 0]
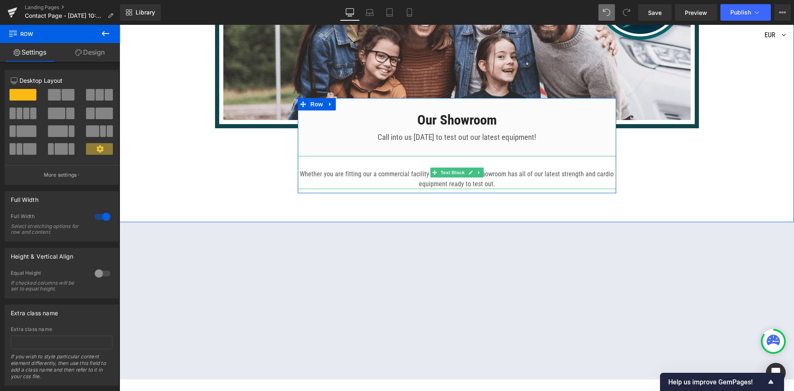
click at [514, 185] on p "Whether you are fitting our a commercial facility or home gym, our showroom has…" at bounding box center [457, 179] width 319 height 20
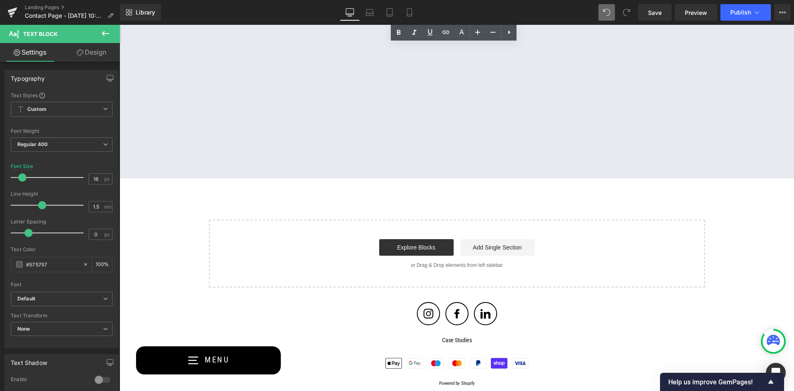
scroll to position [840, 0]
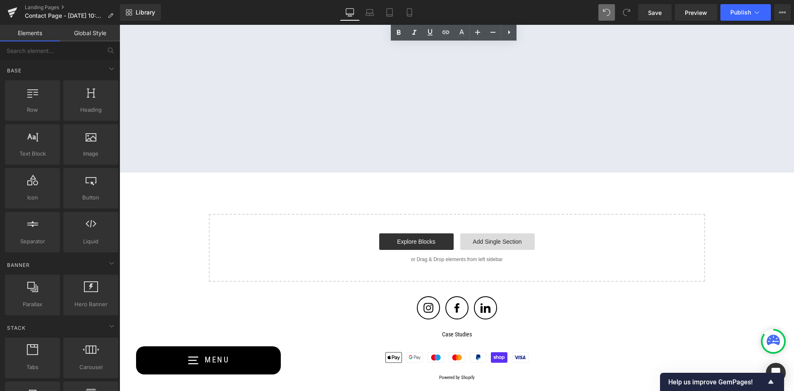
click at [482, 241] on link "Add Single Section" at bounding box center [498, 241] width 74 height 17
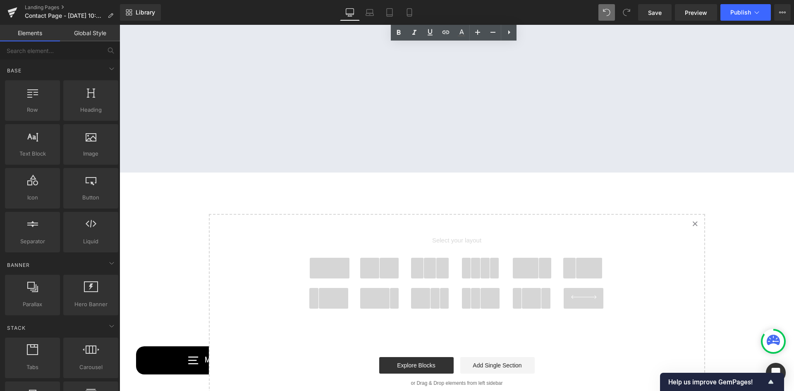
click at [338, 271] on span at bounding box center [330, 268] width 40 height 21
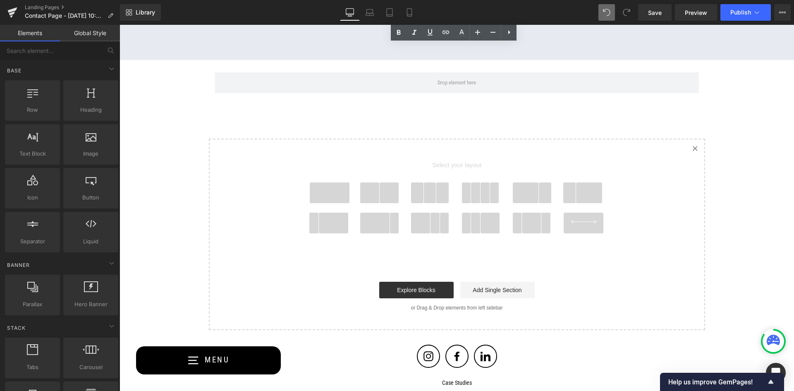
scroll to position [955, 0]
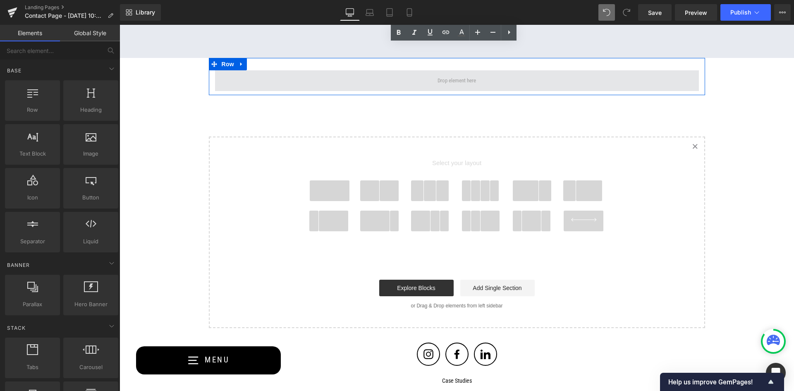
click at [451, 82] on span at bounding box center [457, 80] width 44 height 13
click at [435, 81] on span at bounding box center [457, 80] width 44 height 13
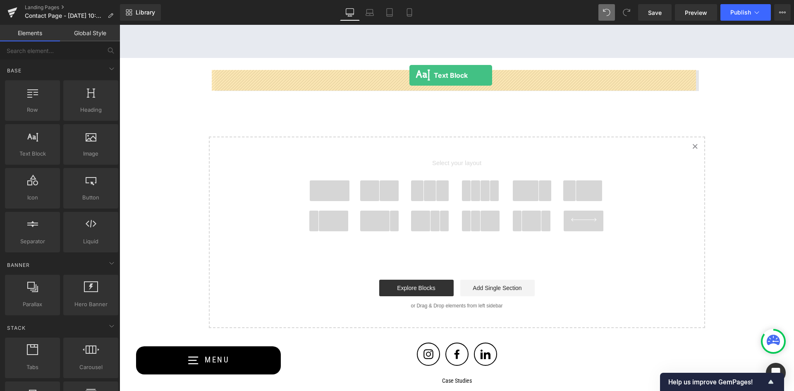
drag, startPoint x: 165, startPoint y: 175, endPoint x: 410, endPoint y: 76, distance: 264.3
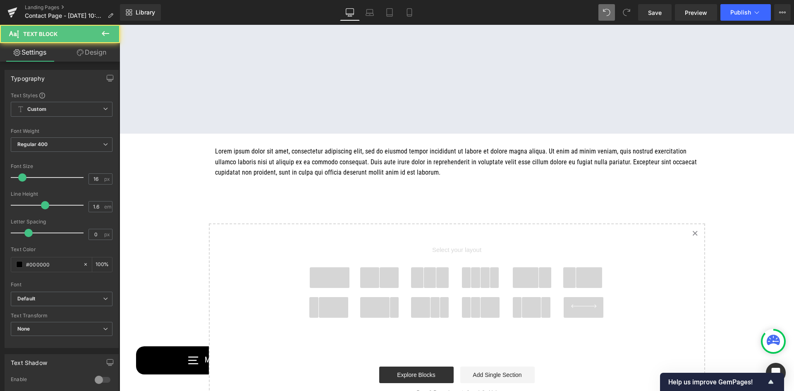
scroll to position [872, 0]
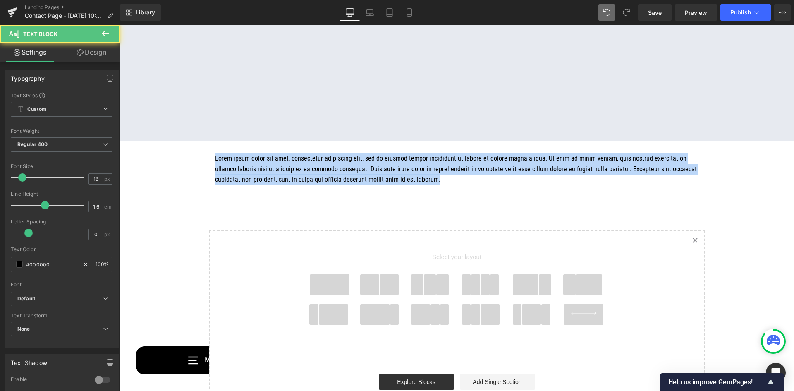
drag, startPoint x: 554, startPoint y: 181, endPoint x: 198, endPoint y: 160, distance: 356.9
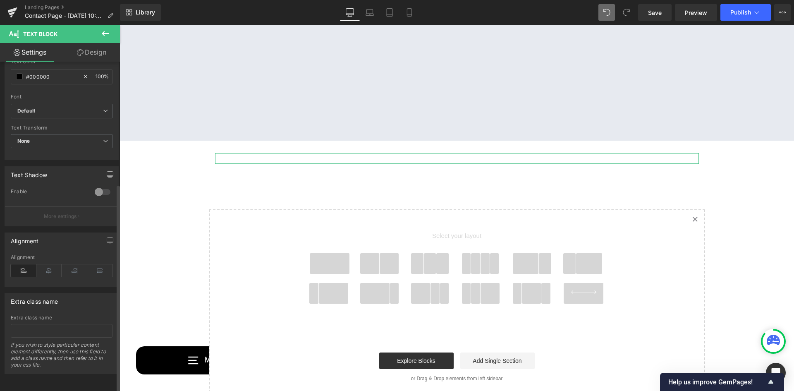
scroll to position [194, 0]
click at [48, 264] on icon at bounding box center [49, 270] width 26 height 12
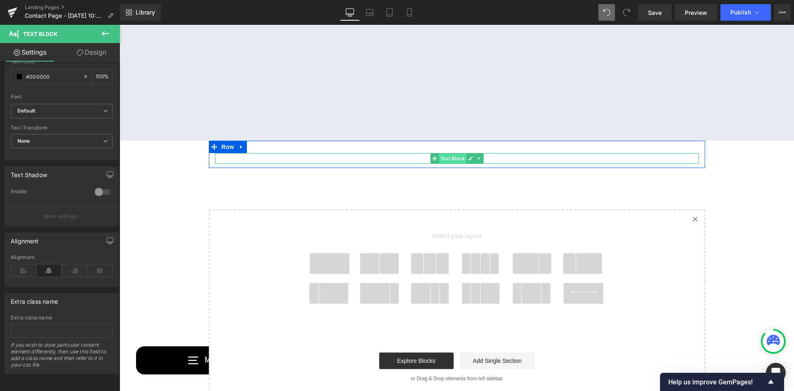
click at [444, 160] on span "Text Block" at bounding box center [452, 159] width 27 height 10
click at [410, 158] on p at bounding box center [457, 158] width 484 height 11
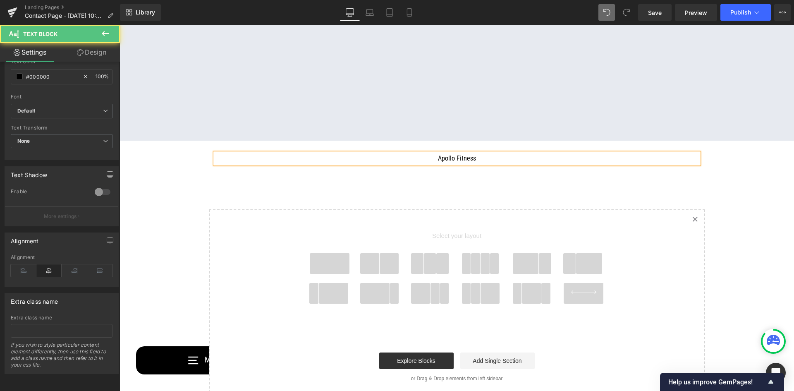
click at [492, 162] on p "Apollo Fitness" at bounding box center [457, 158] width 484 height 11
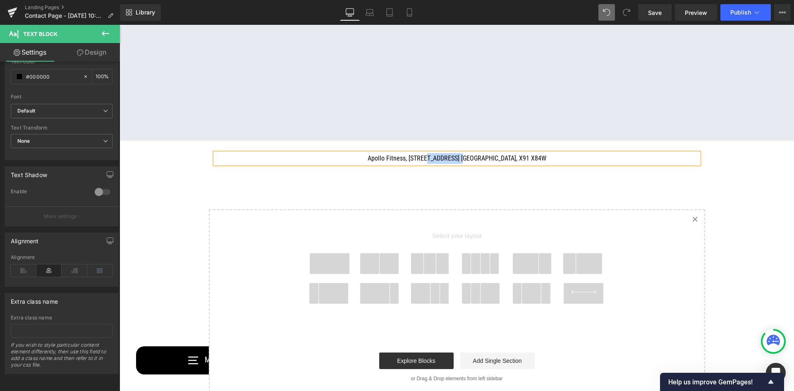
drag, startPoint x: 349, startPoint y: 160, endPoint x: 386, endPoint y: 163, distance: 37.0
click at [386, 163] on p "Apollo Fitness, [STREET_ADDRESS] [GEOGRAPHIC_DATA], X91 X84W" at bounding box center [457, 158] width 484 height 11
drag, startPoint x: 447, startPoint y: 158, endPoint x: 495, endPoint y: 159, distance: 47.6
click at [495, 159] on p "Apollo Fitness, [STREET_ADDRESS]. [GEOGRAPHIC_DATA], X91 X84W" at bounding box center [457, 158] width 484 height 11
click at [546, 158] on p "Apollo Fitness, [STREET_ADDRESS] [GEOGRAPHIC_DATA], X91 X84W" at bounding box center [457, 158] width 484 height 11
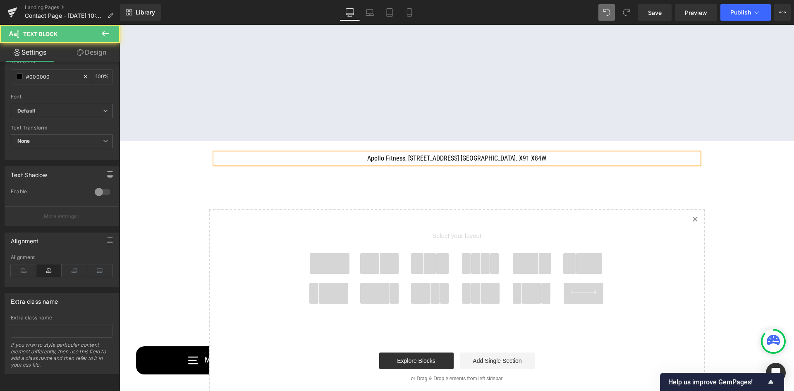
drag, startPoint x: 592, startPoint y: 157, endPoint x: 322, endPoint y: 155, distance: 270.2
click at [322, 155] on p "Apollo Fitness, [STREET_ADDRESS] [GEOGRAPHIC_DATA]. X91 X84W" at bounding box center [457, 158] width 484 height 11
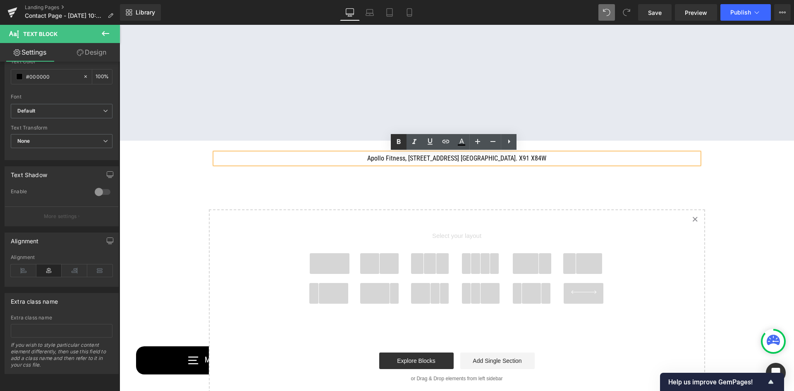
click at [398, 143] on icon at bounding box center [399, 142] width 10 height 10
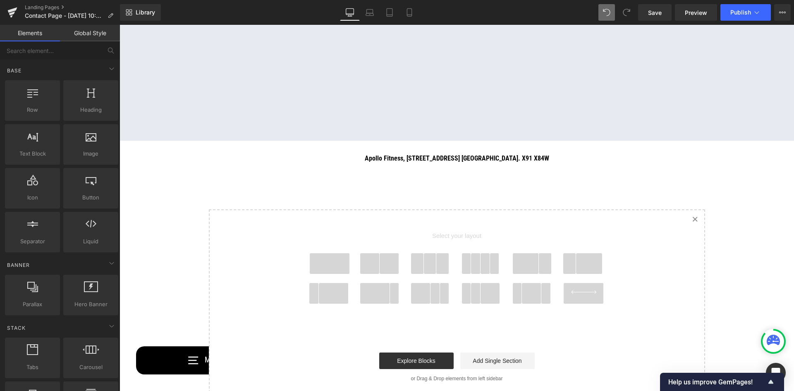
click at [693, 218] on icon "Created with Sketch." at bounding box center [695, 218] width 5 height 5
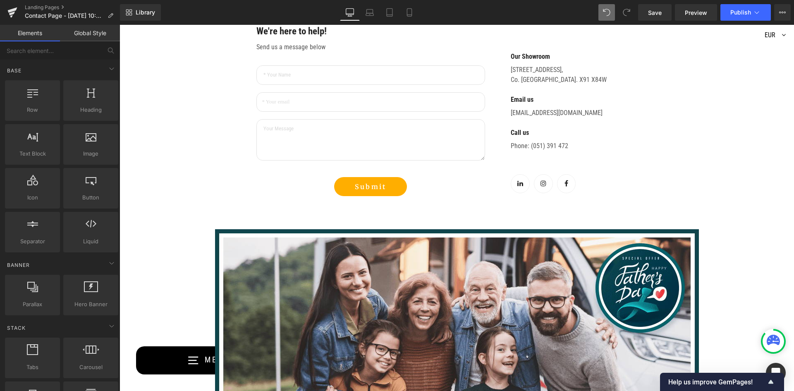
scroll to position [293, 0]
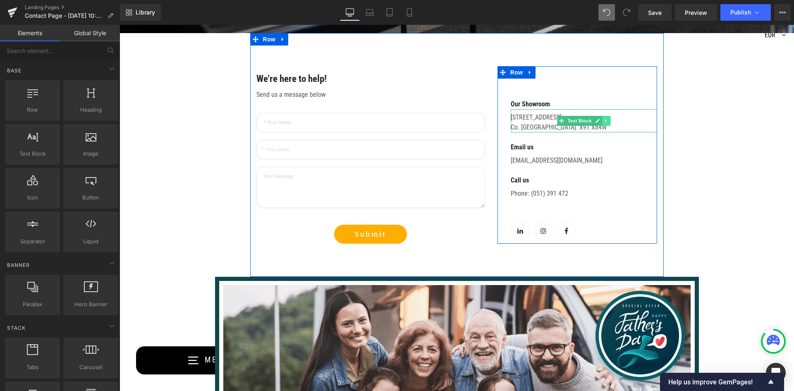
click at [605, 120] on icon at bounding box center [605, 121] width 1 height 3
click at [610, 119] on icon at bounding box center [611, 120] width 5 height 5
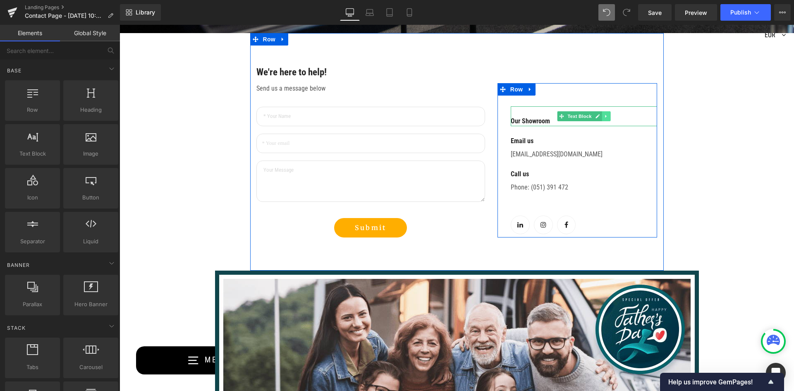
click at [605, 117] on icon at bounding box center [605, 116] width 1 height 3
click at [610, 115] on icon at bounding box center [611, 116] width 5 height 5
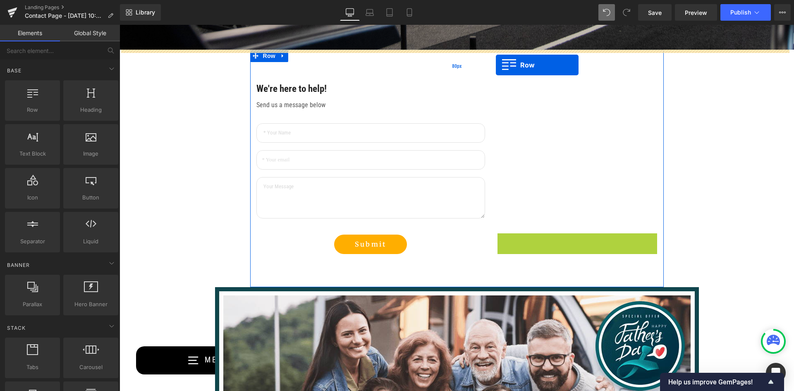
scroll to position [268, 0]
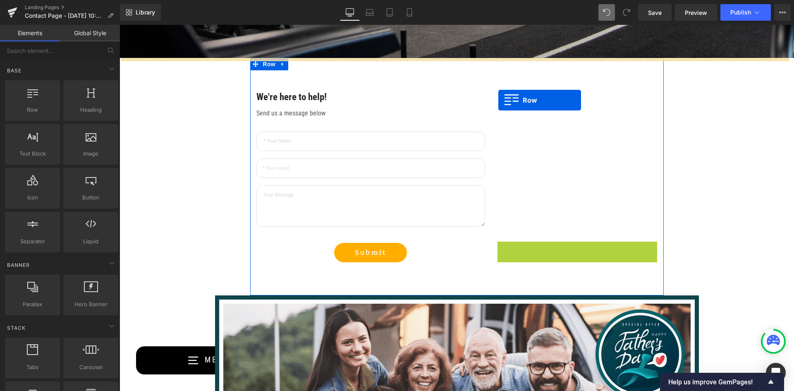
drag, startPoint x: 499, startPoint y: 109, endPoint x: 499, endPoint y: 100, distance: 8.7
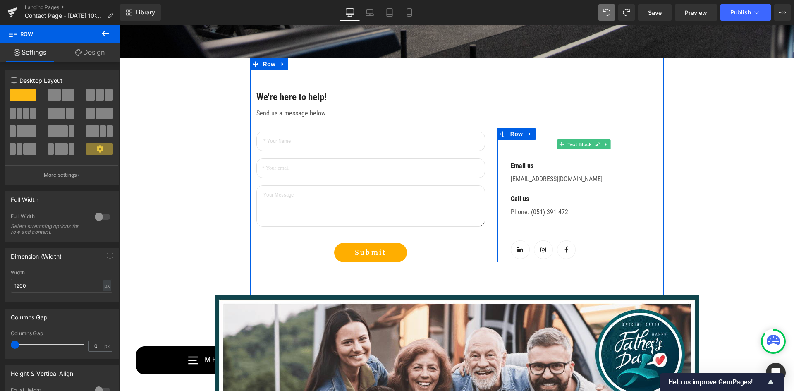
click at [537, 145] on p at bounding box center [584, 146] width 147 height 10
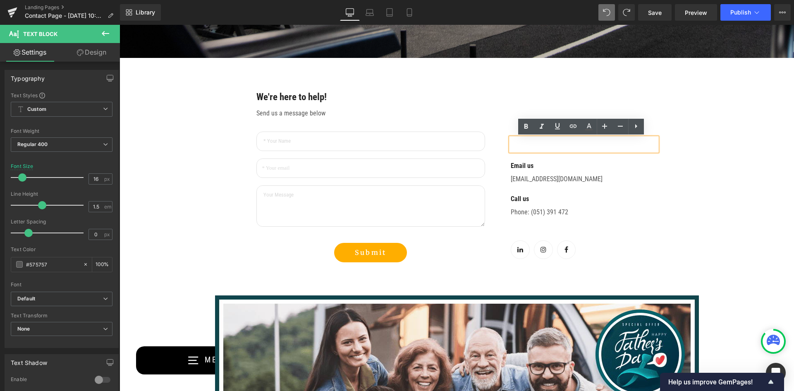
click at [554, 164] on p "Email us" at bounding box center [584, 166] width 147 height 10
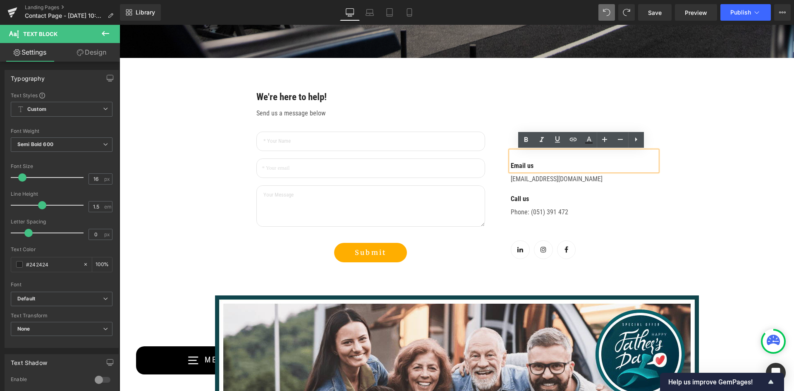
click at [558, 174] on span at bounding box center [562, 178] width 9 height 10
click at [538, 178] on p "[EMAIL_ADDRESS][DOMAIN_NAME]" at bounding box center [584, 179] width 147 height 10
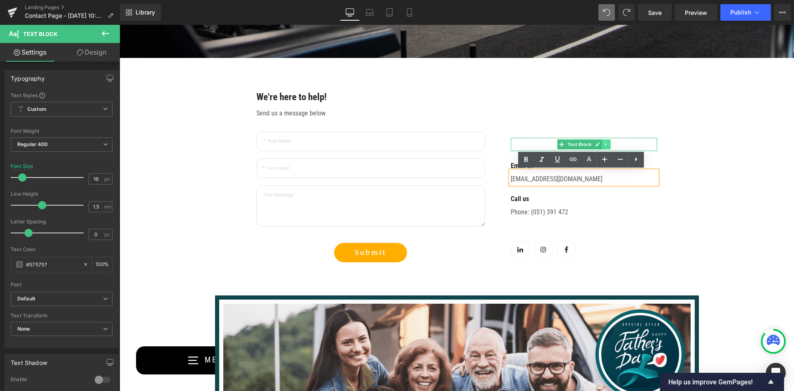
click at [605, 144] on icon at bounding box center [605, 144] width 1 height 3
click at [610, 146] on icon at bounding box center [611, 144] width 5 height 5
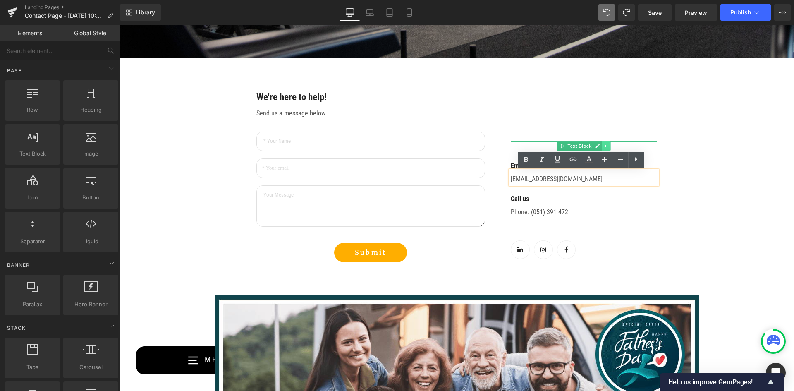
click at [605, 146] on icon at bounding box center [606, 146] width 5 height 5
click at [610, 146] on link at bounding box center [611, 146] width 9 height 10
click at [516, 153] on div "Email us" at bounding box center [584, 161] width 147 height 20
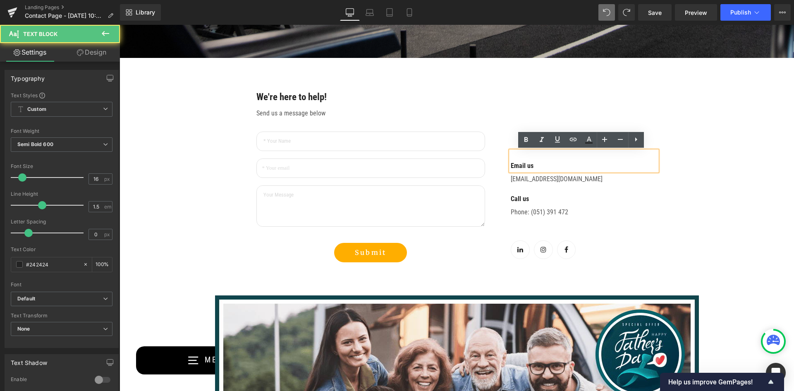
click at [523, 99] on div "Email us Text Block [EMAIL_ADDRESS][DOMAIN_NAME] Text Block Call us Text Block …" at bounding box center [578, 176] width 173 height 171
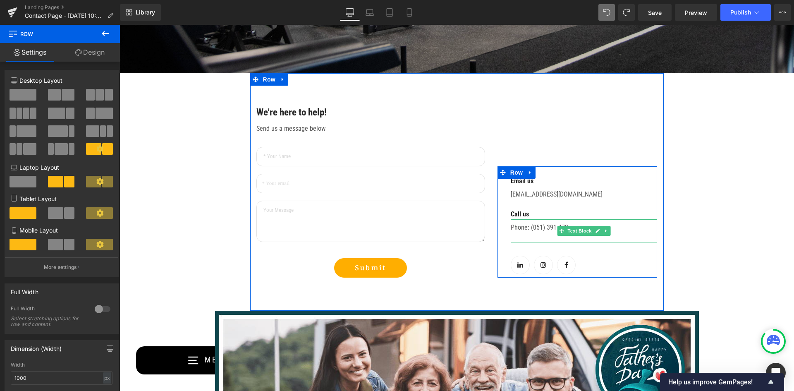
scroll to position [251, 0]
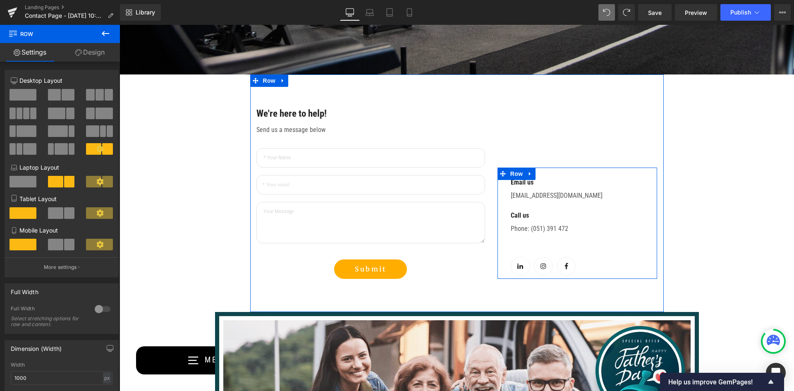
click at [595, 217] on p "Call us" at bounding box center [584, 216] width 147 height 10
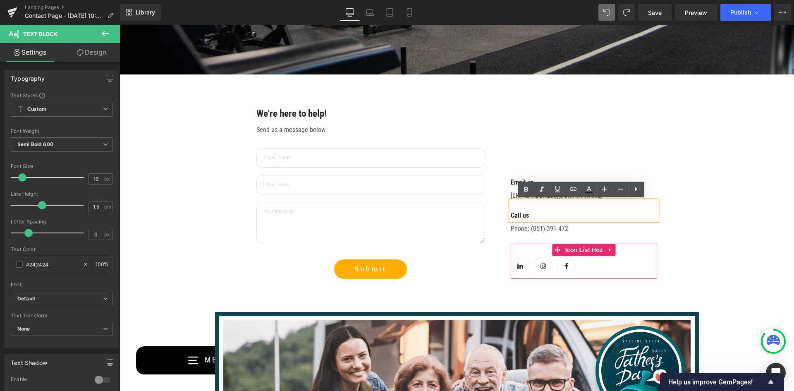
click at [629, 264] on ul "Icon Icon Icon" at bounding box center [584, 268] width 147 height 22
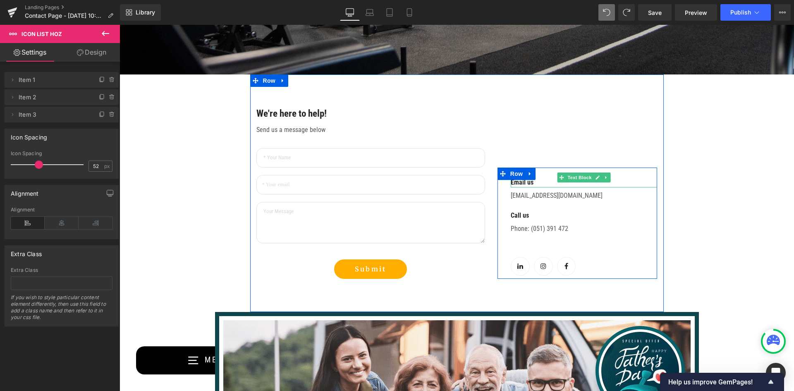
click at [540, 179] on p "Email us" at bounding box center [584, 183] width 147 height 10
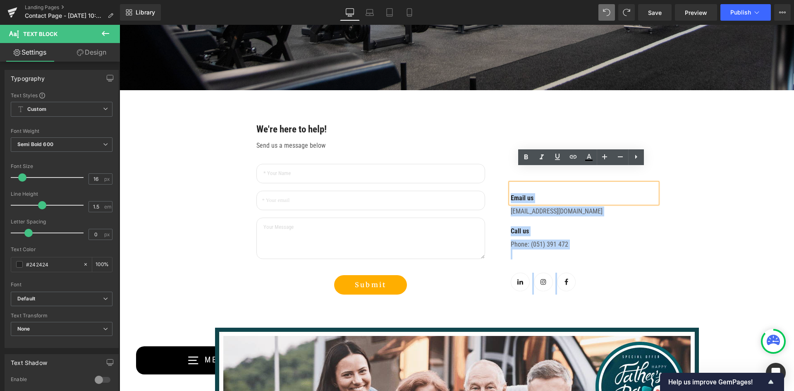
scroll to position [235, 0]
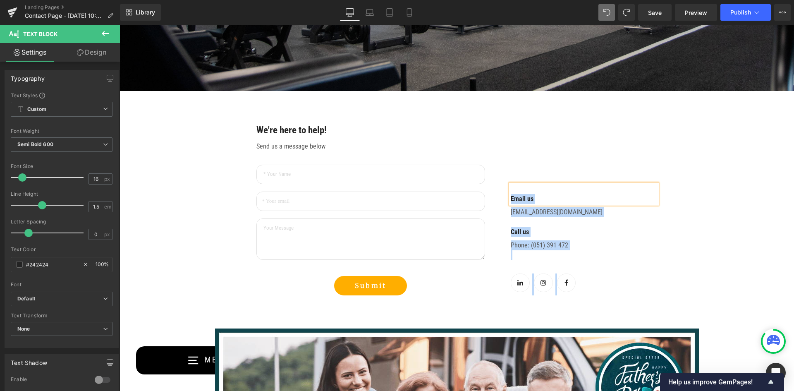
click at [519, 132] on div "Email us Text Block [EMAIL_ADDRESS][DOMAIN_NAME] Text Block Call us Text Block …" at bounding box center [578, 209] width 173 height 171
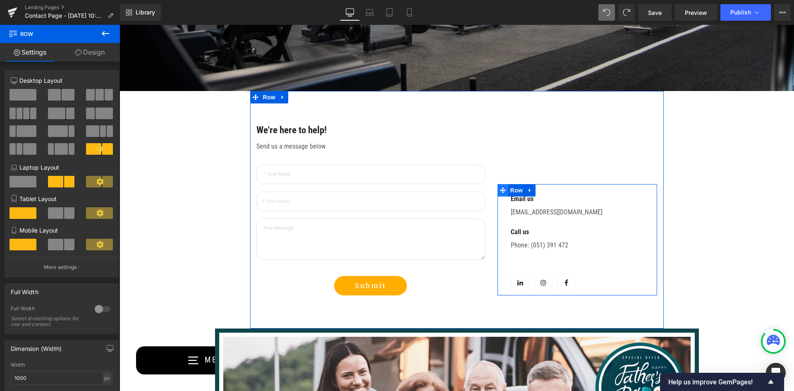
click at [500, 191] on icon at bounding box center [503, 190] width 6 height 6
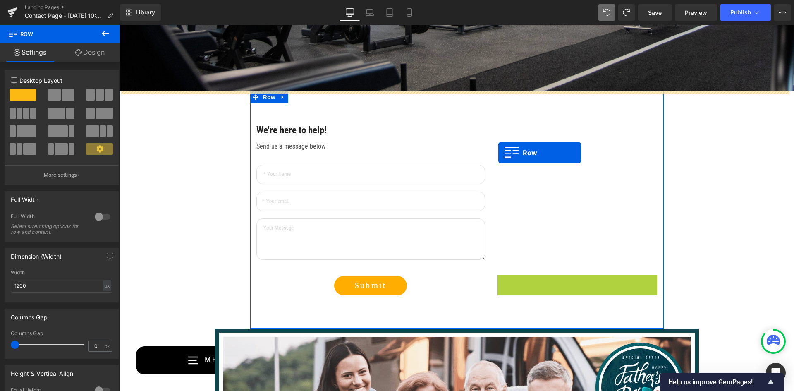
drag, startPoint x: 500, startPoint y: 191, endPoint x: 499, endPoint y: 153, distance: 38.1
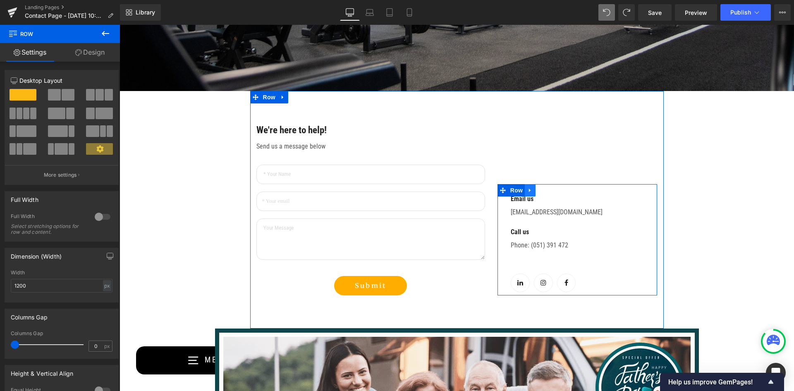
click at [528, 191] on icon at bounding box center [531, 190] width 6 height 6
click at [563, 190] on link at bounding box center [562, 190] width 11 height 12
click at [530, 190] on link at bounding box center [530, 190] width 11 height 12
click at [539, 189] on icon at bounding box center [541, 190] width 6 height 6
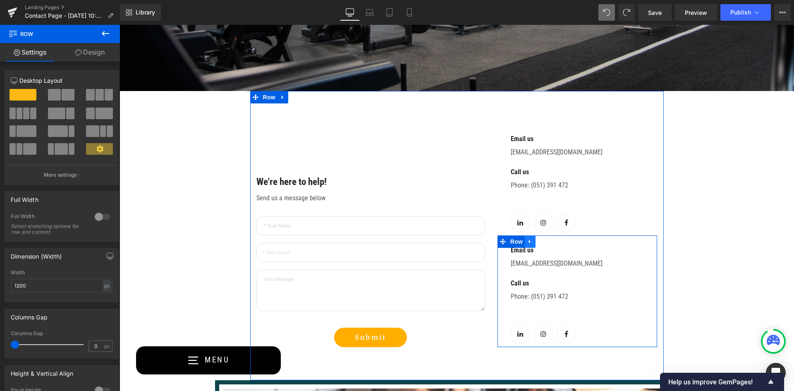
click at [529, 242] on icon at bounding box center [531, 242] width 6 height 6
click at [552, 242] on link at bounding box center [552, 241] width 11 height 12
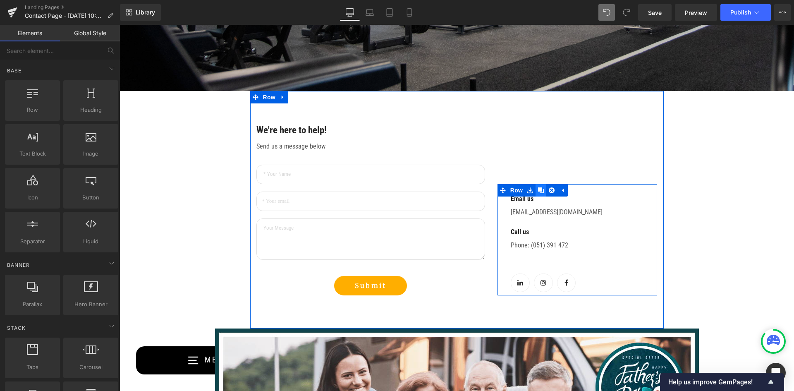
click at [540, 191] on icon at bounding box center [541, 190] width 6 height 6
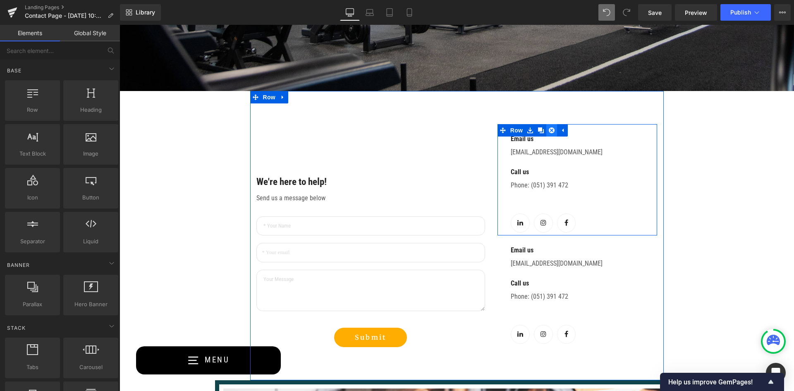
click at [549, 130] on icon at bounding box center [552, 130] width 6 height 6
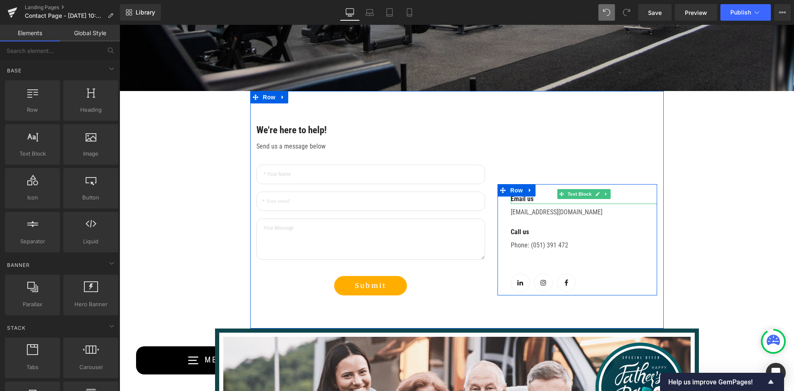
click at [543, 193] on div "Email us" at bounding box center [584, 194] width 147 height 20
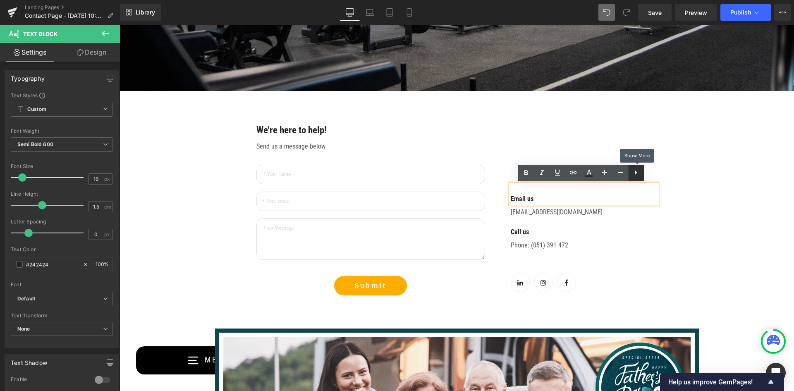
click at [636, 171] on icon at bounding box center [636, 173] width 10 height 10
click at [650, 173] on icon at bounding box center [652, 173] width 10 height 10
click at [382, 132] on icon at bounding box center [384, 130] width 4 height 4
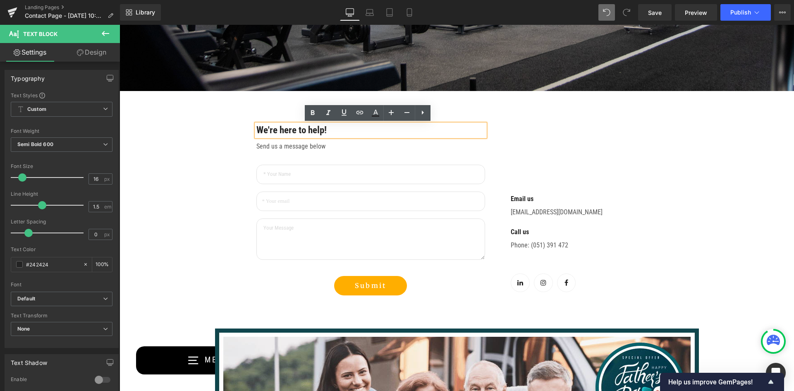
click at [523, 125] on div "Email us Text Block [EMAIL_ADDRESS][DOMAIN_NAME] Text Block Call us Text Block …" at bounding box center [578, 209] width 173 height 171
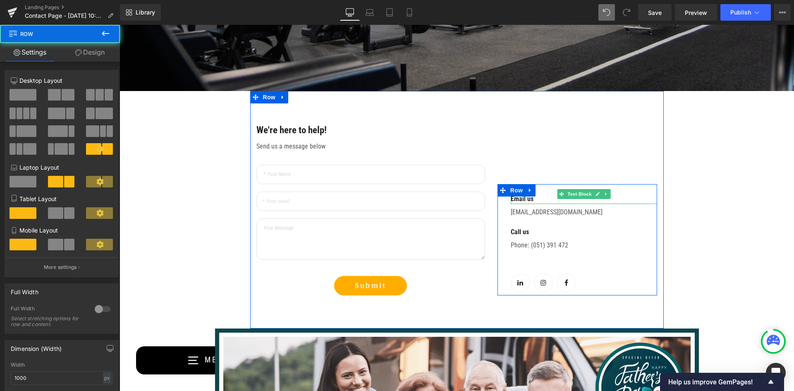
click at [515, 198] on p "Email us" at bounding box center [584, 199] width 147 height 10
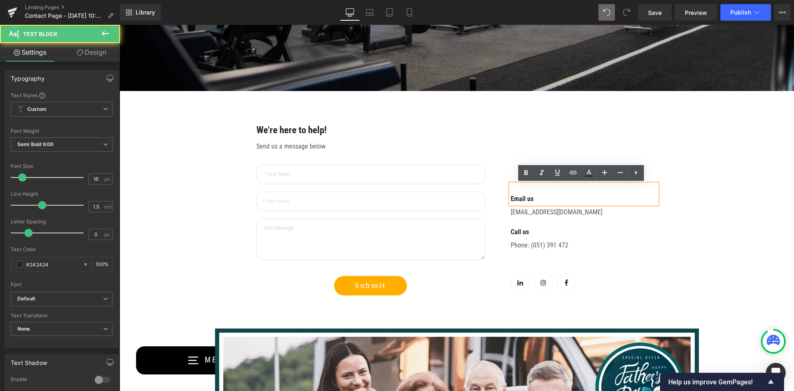
click at [555, 195] on p "Email us" at bounding box center [584, 199] width 147 height 10
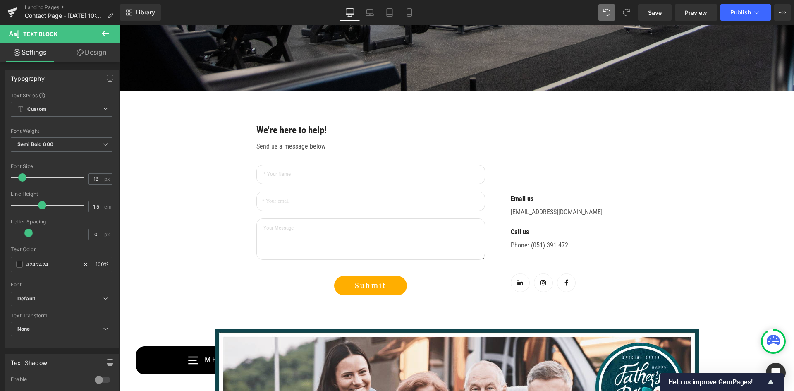
click at [90, 53] on link "Design" at bounding box center [92, 52] width 60 height 19
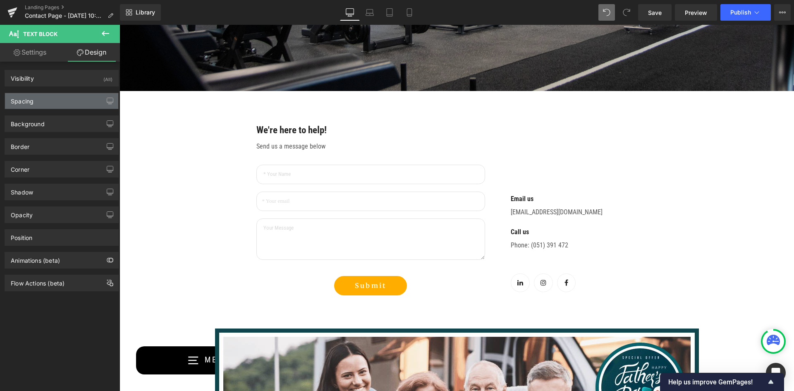
click at [43, 104] on div "Spacing" at bounding box center [61, 101] width 113 height 16
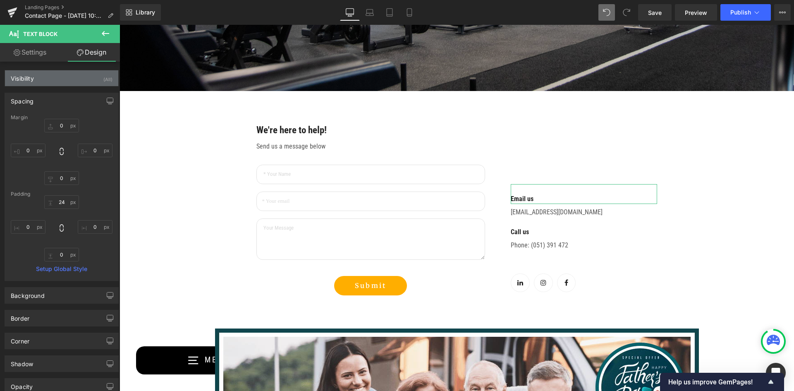
click at [43, 80] on div "Visibility (All)" at bounding box center [61, 78] width 113 height 16
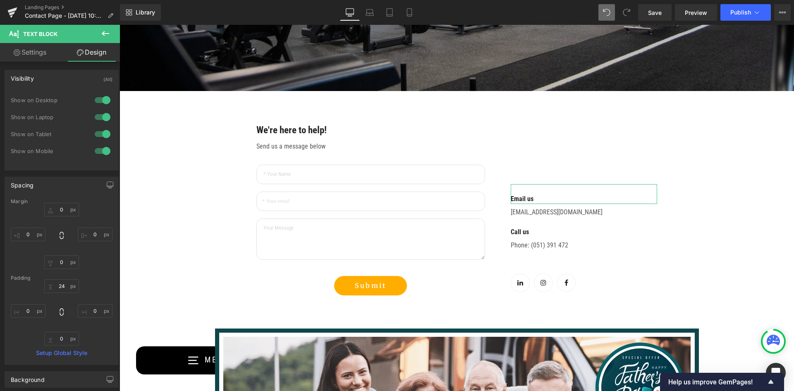
click at [38, 183] on div "Spacing" at bounding box center [61, 185] width 113 height 16
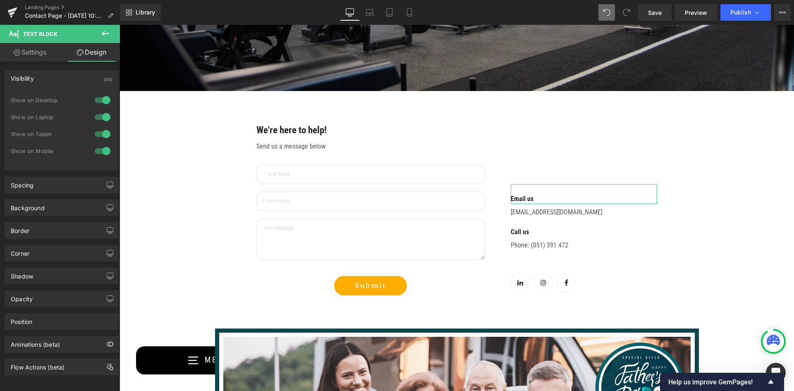
scroll to position [7, 0]
click at [55, 316] on div "Position" at bounding box center [61, 320] width 113 height 16
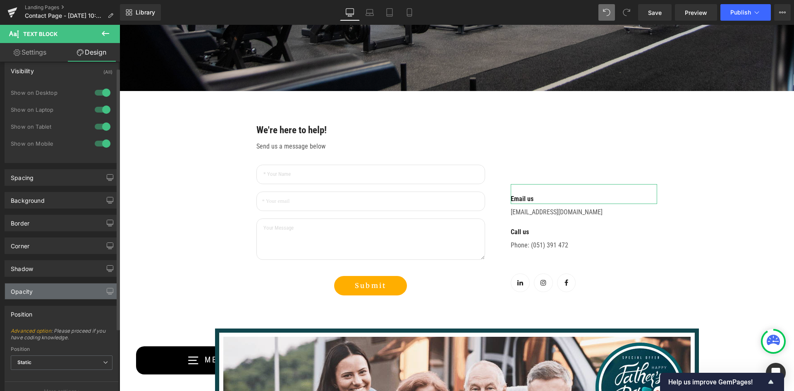
scroll to position [86, 0]
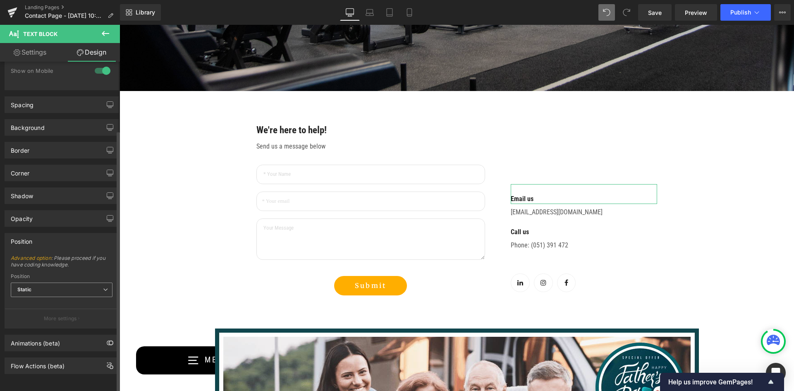
click at [56, 283] on span "Static" at bounding box center [62, 290] width 102 height 14
click at [61, 283] on span "Static" at bounding box center [62, 290] width 102 height 14
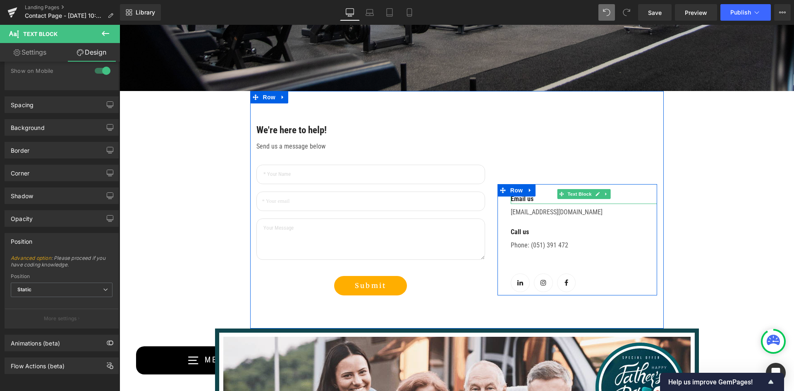
click at [546, 197] on p "Email us" at bounding box center [584, 199] width 147 height 10
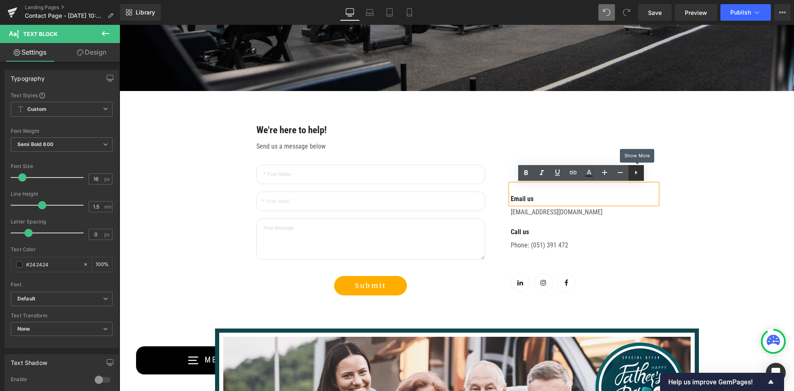
click at [636, 174] on icon at bounding box center [636, 173] width 10 height 10
click at [653, 177] on icon at bounding box center [652, 173] width 10 height 10
click at [638, 176] on icon at bounding box center [636, 173] width 10 height 10
click at [641, 173] on icon at bounding box center [636, 173] width 10 height 10
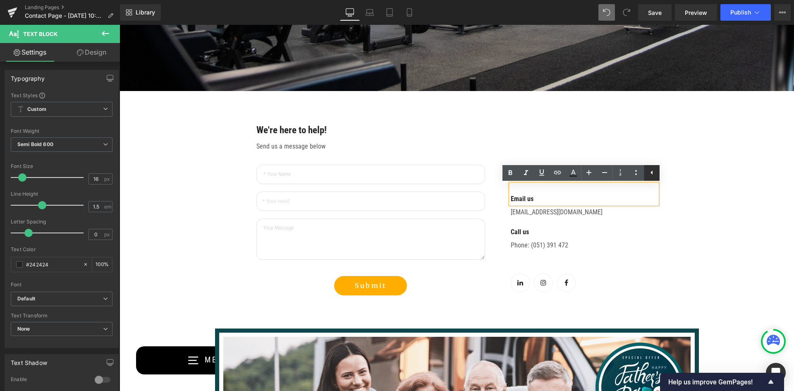
click at [649, 173] on icon at bounding box center [652, 173] width 10 height 10
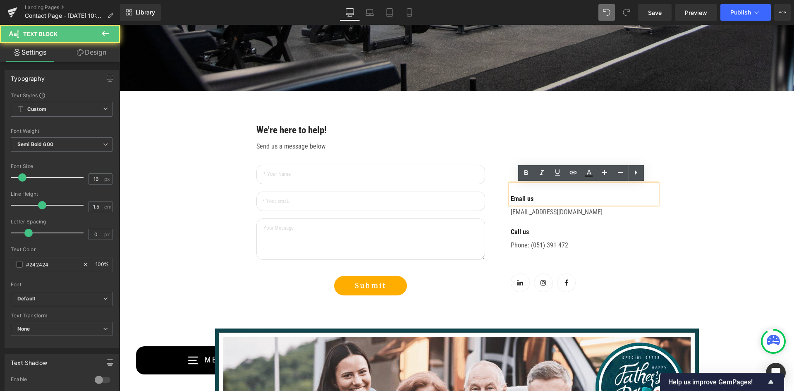
click at [567, 199] on p "Email us" at bounding box center [584, 199] width 147 height 10
click at [511, 188] on div "Email us" at bounding box center [584, 194] width 147 height 20
click at [500, 146] on div "Email us Text Block [EMAIL_ADDRESS][DOMAIN_NAME] Text Block Call us Text Block …" at bounding box center [578, 209] width 173 height 171
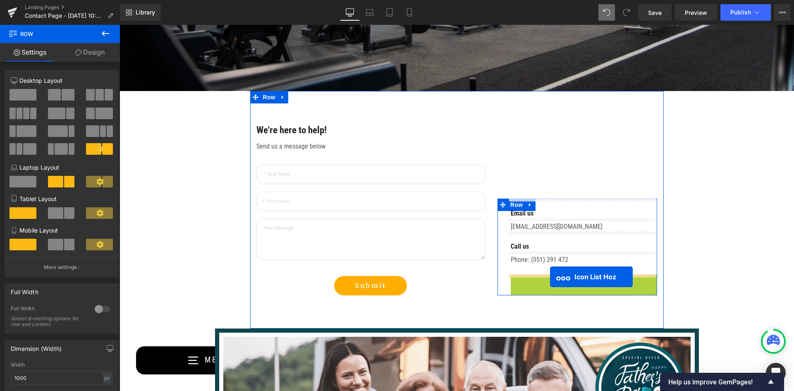
drag, startPoint x: 556, startPoint y: 266, endPoint x: 550, endPoint y: 277, distance: 11.7
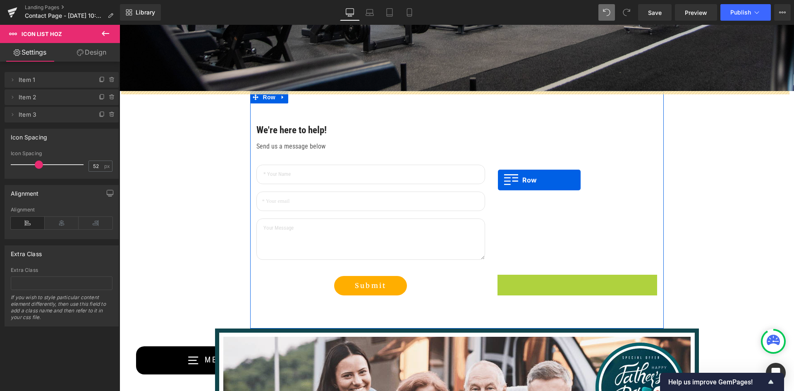
drag, startPoint x: 498, startPoint y: 193, endPoint x: 498, endPoint y: 180, distance: 13.2
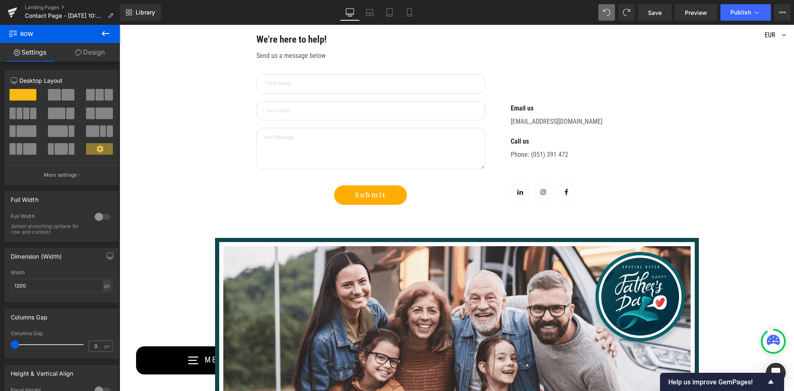
scroll to position [359, 0]
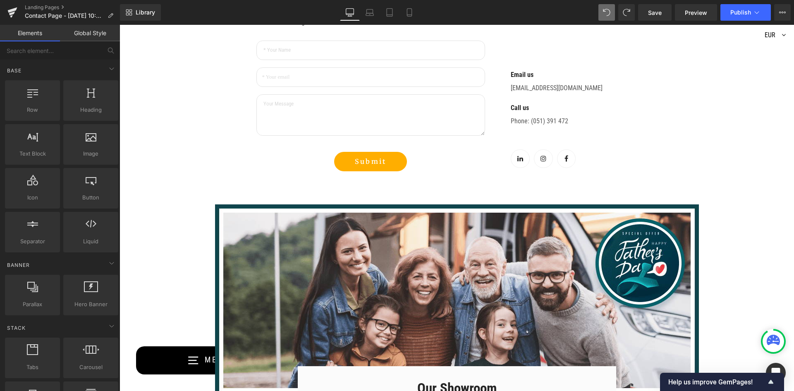
click at [732, 149] on div "Contact Us Heading Text Block Row Hero Banner 196px 216px We're here to help! T…" at bounding box center [457, 252] width 675 height 1064
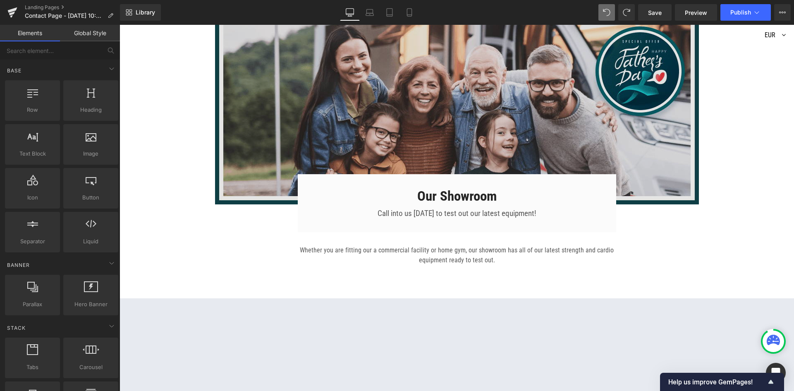
scroll to position [566, 0]
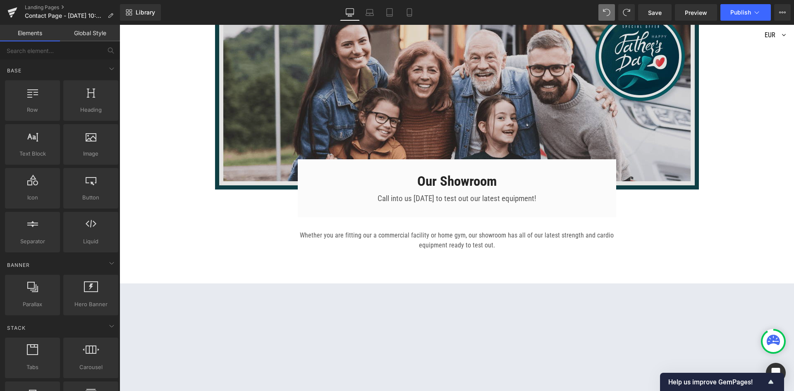
click at [605, 122] on img at bounding box center [457, 94] width 484 height 192
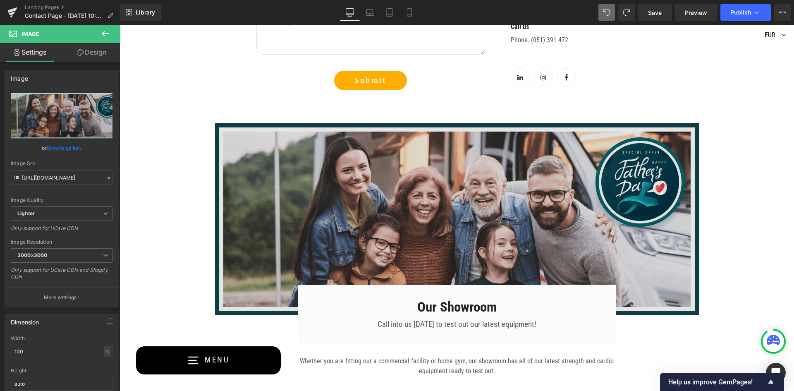
scroll to position [442, 0]
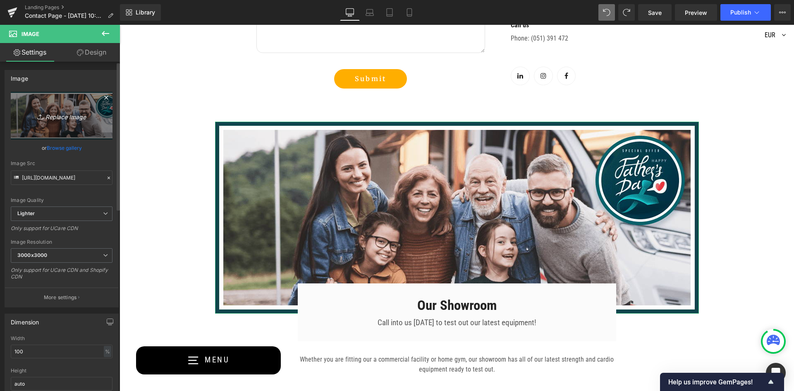
click at [60, 116] on icon "Replace Image" at bounding box center [62, 115] width 66 height 10
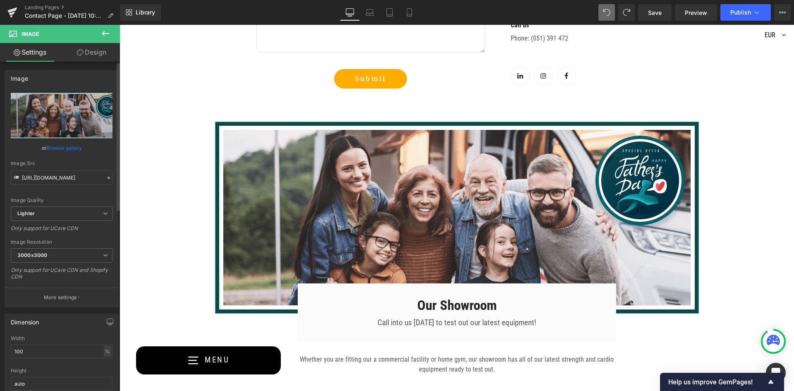
click at [55, 146] on link "Browse gallery" at bounding box center [64, 148] width 35 height 14
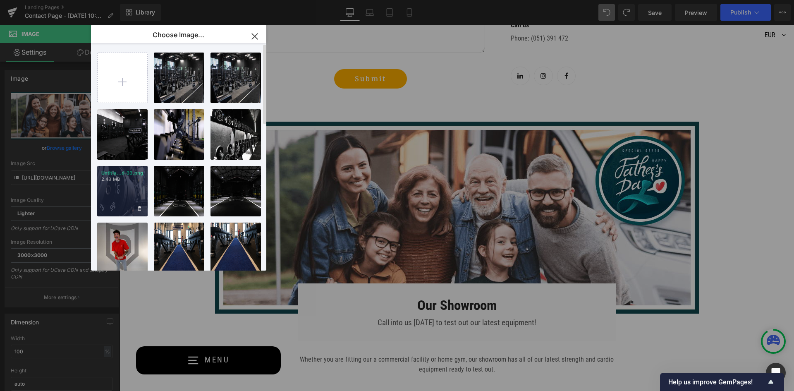
click at [129, 185] on div "Untitle...d-33.png 2.48 MB" at bounding box center [122, 191] width 50 height 50
type input "[URL][DOMAIN_NAME]"
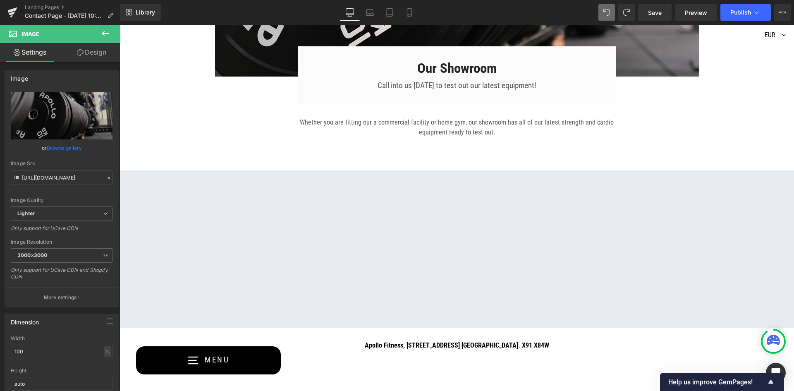
scroll to position [744, 0]
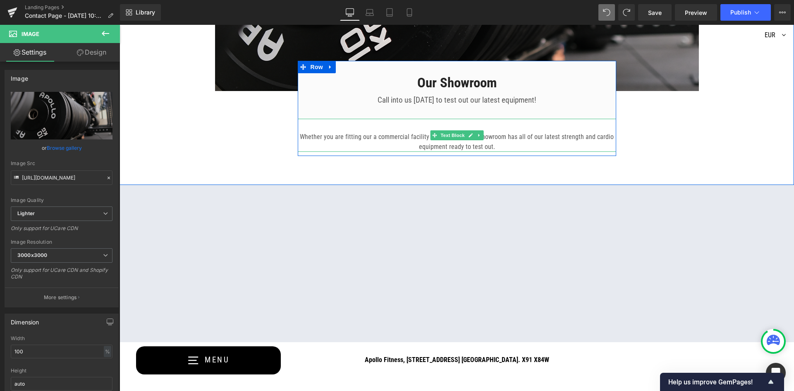
click at [376, 139] on p "Whether you are fitting our a commercial facility or home gym, our showroom has…" at bounding box center [457, 142] width 319 height 20
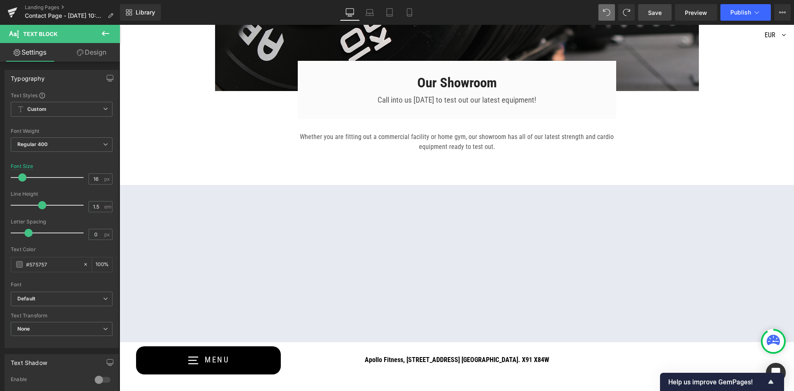
click at [663, 12] on link "Save" at bounding box center [655, 12] width 34 height 17
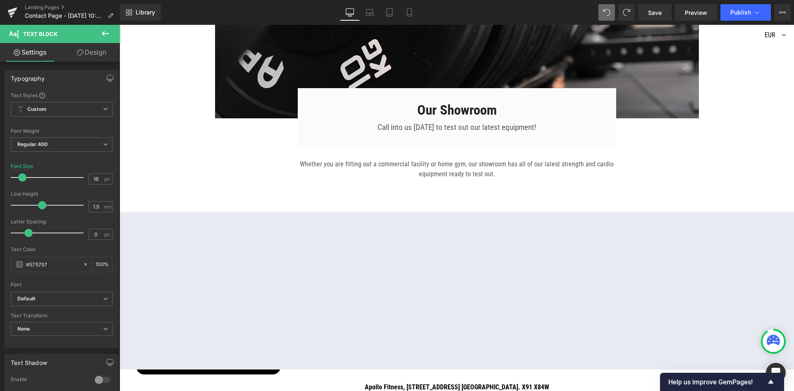
scroll to position [703, 0]
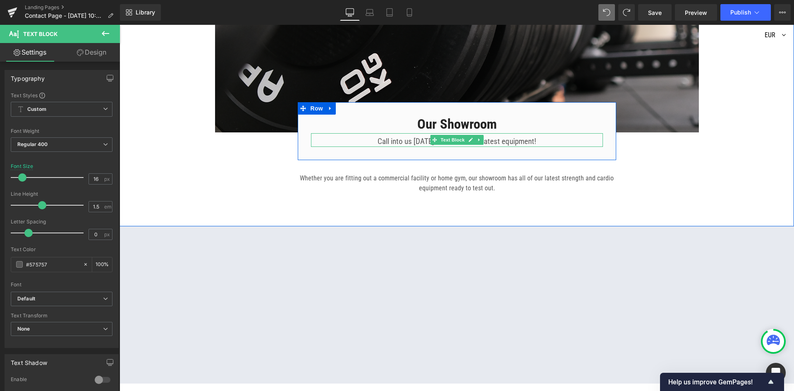
click at [582, 136] on div "Call into us [DATE] to test out our latest equipment!" at bounding box center [457, 140] width 292 height 14
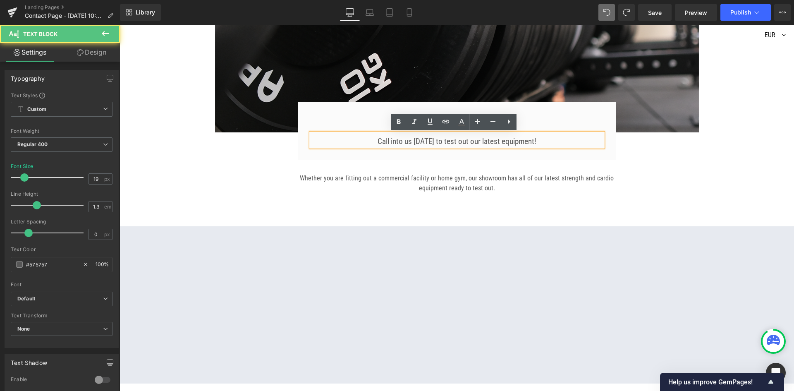
click at [120, 25] on div at bounding box center [120, 25] width 0 height 0
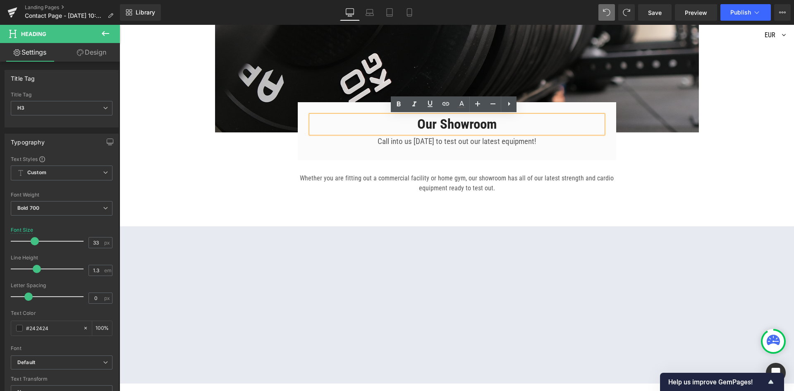
click at [608, 115] on div "Our Showroom Heading Call into us [DATE] to test out our latest equipment! Text…" at bounding box center [457, 131] width 319 height 58
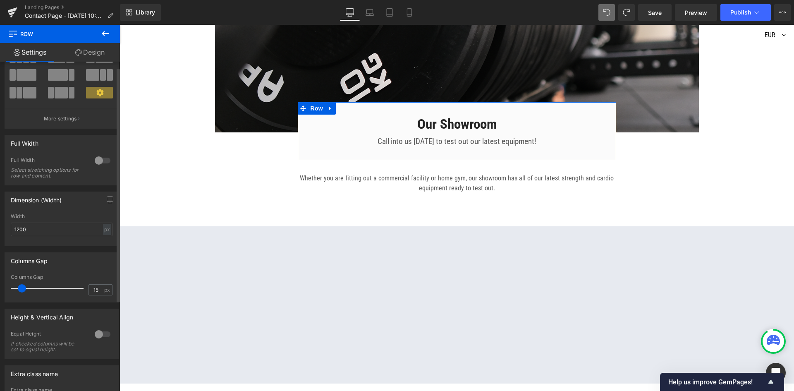
scroll to position [0, 0]
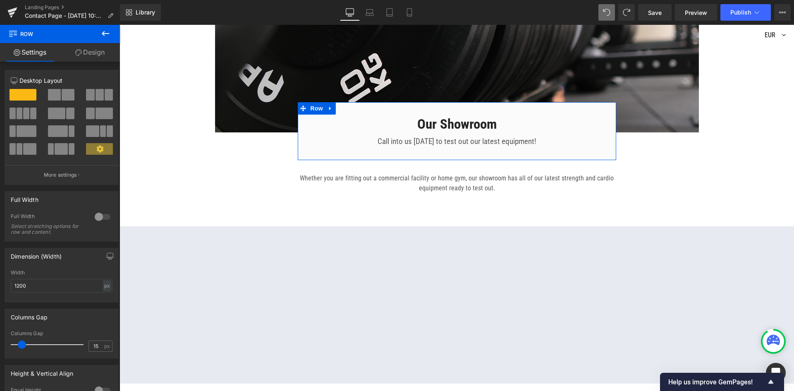
click at [92, 52] on link "Design" at bounding box center [90, 52] width 60 height 19
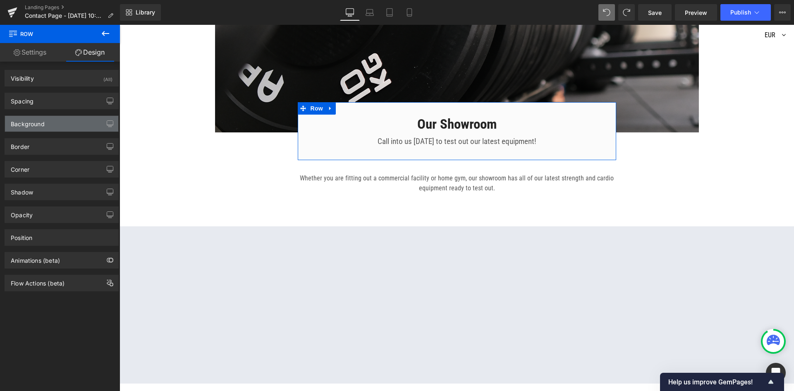
click at [63, 118] on div "Background" at bounding box center [61, 124] width 113 height 16
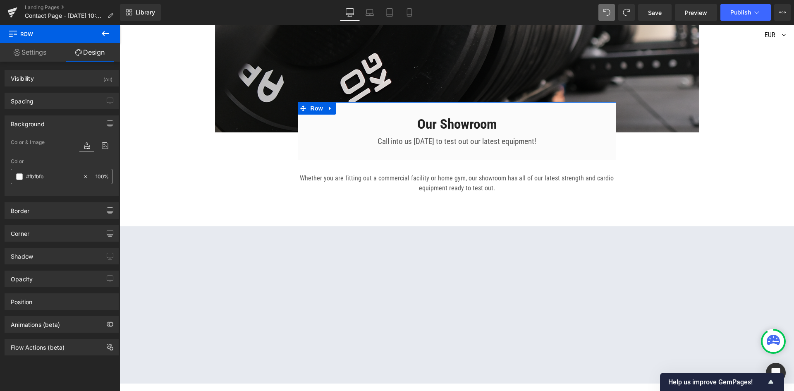
click at [19, 178] on span at bounding box center [19, 176] width 7 height 7
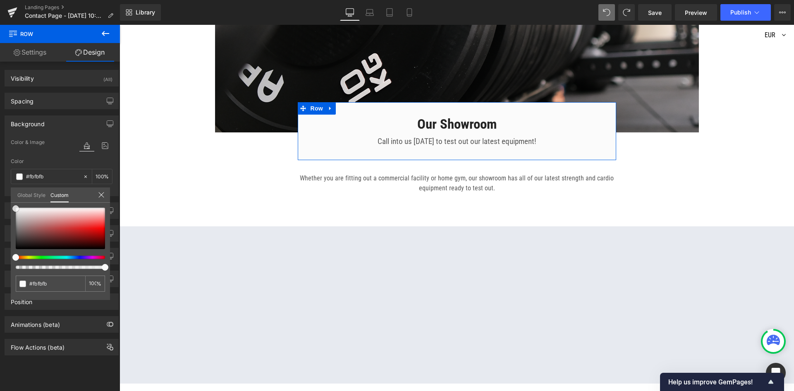
type input "#ded8d8"
type input "#d9d7d7"
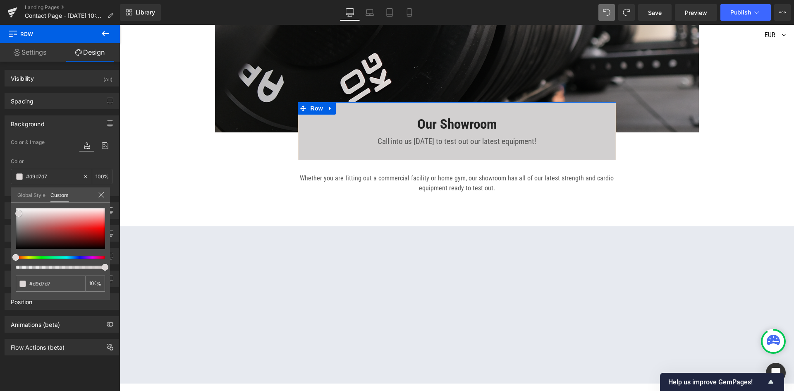
type input "#d2d0d0"
type input "#c9c8c8"
type input "#c4c4c4"
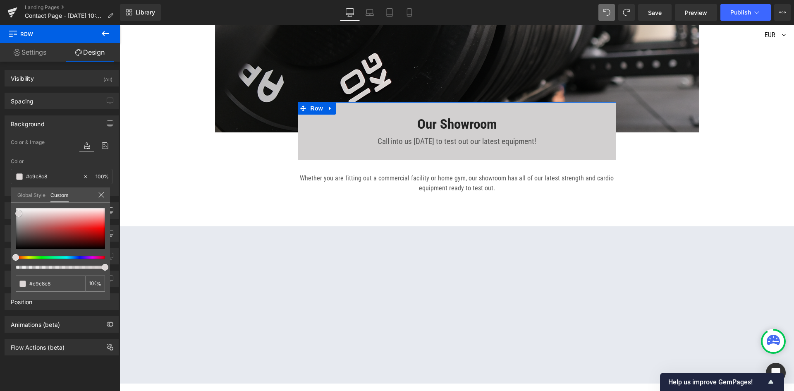
type input "#c4c4c4"
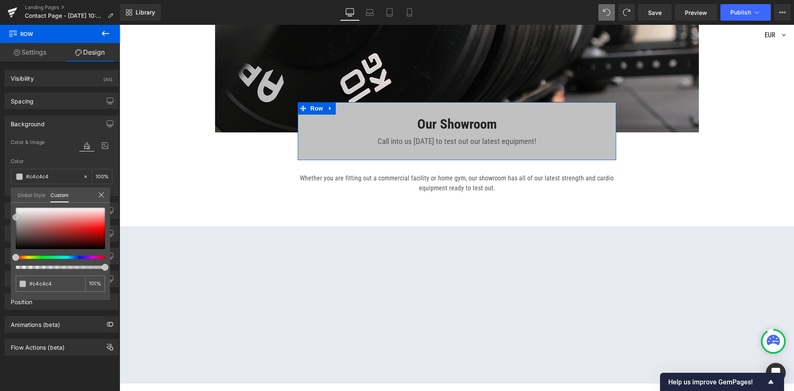
type input "#c1c1c1"
type input "#c4c4c4"
type input "#c6c6c6"
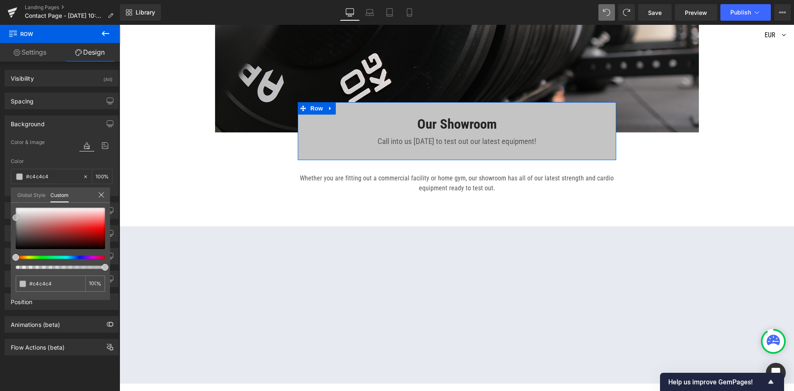
type input "#c6c6c6"
type input "#cccccc"
type input "#d3d3d3"
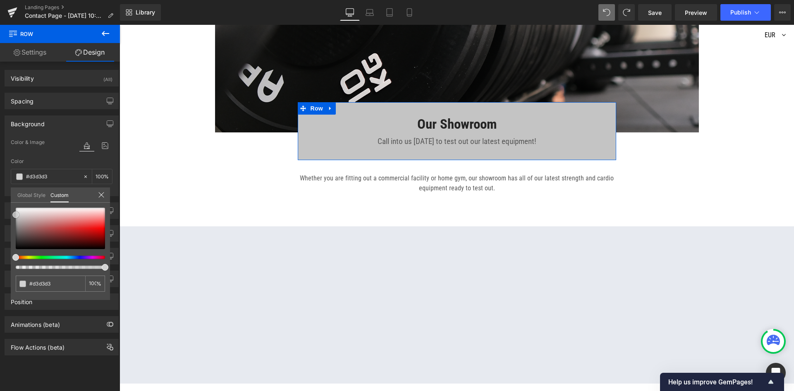
type input "#d6d6d6"
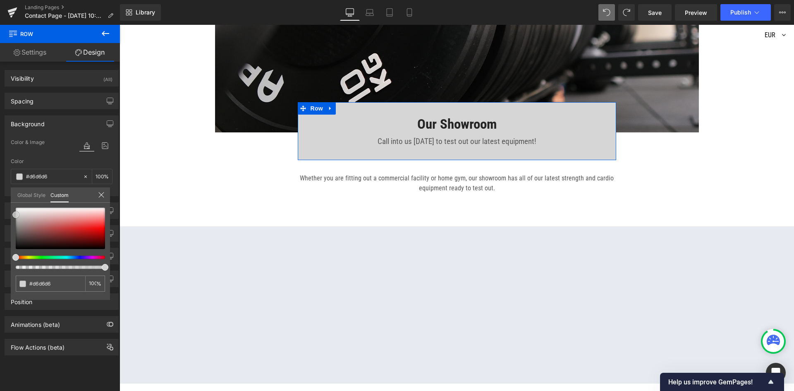
type input "#dddddd"
type input "#e2e2e2"
type input "#e5e5e5"
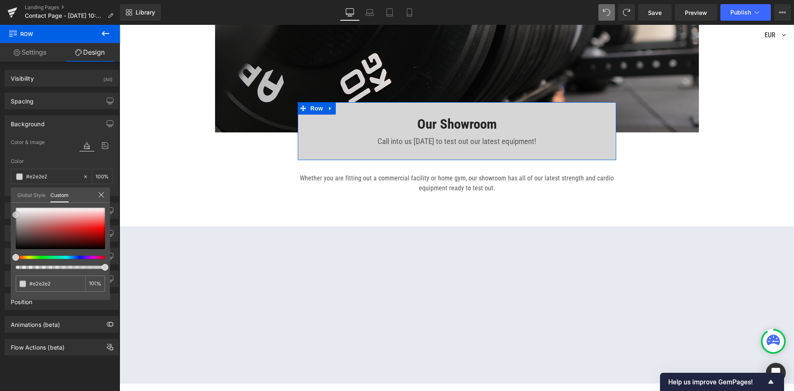
type input "#e5e5e5"
type input "#e8e8e8"
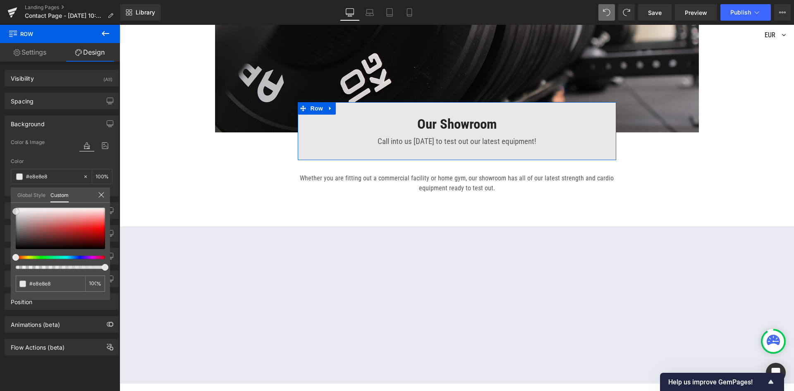
type input "#e5e5e5"
drag, startPoint x: 19, startPoint y: 214, endPoint x: 8, endPoint y: 212, distance: 10.9
click at [8, 196] on div "Background Color & Image color rgba(229, 229, 229, 1) Color #e5e5e5 100 % Image…" at bounding box center [62, 152] width 124 height 87
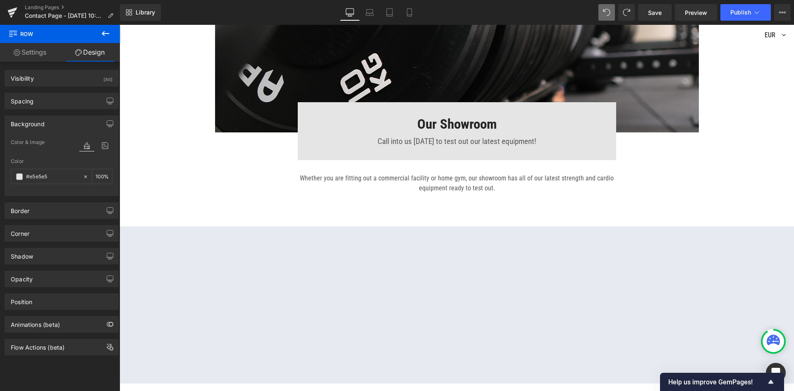
click at [271, 185] on body "Skip to content Home Best Sellers Equipment Expand submenu Collapse submenu Equ…" at bounding box center [457, 1] width 675 height 1359
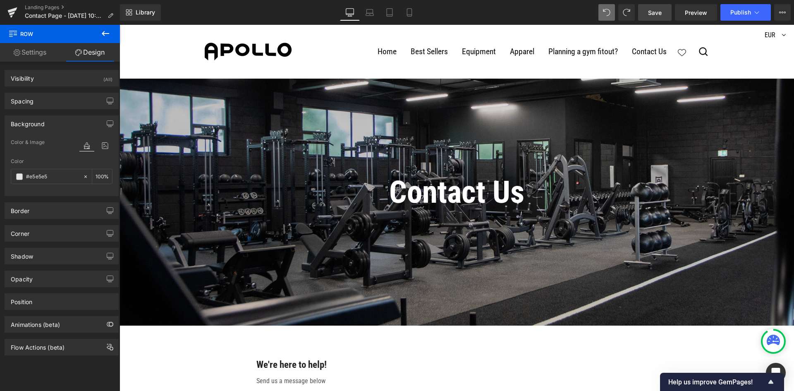
click at [663, 15] on link "Save" at bounding box center [655, 12] width 34 height 17
